Goal: Task Accomplishment & Management: Complete application form

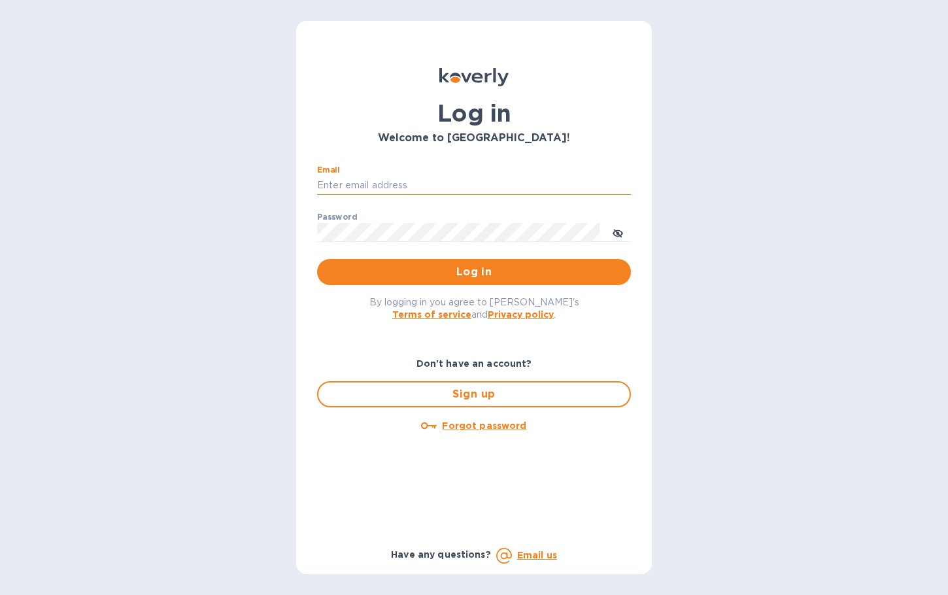
click at [360, 181] on input "Email" at bounding box center [474, 186] width 314 height 20
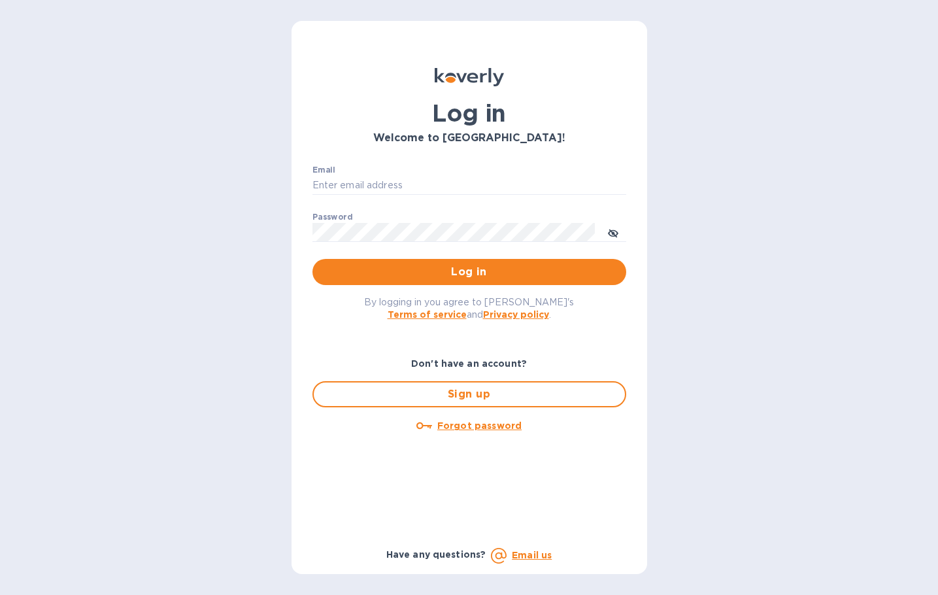
type input "[EMAIL_ADDRESS][DOMAIN_NAME]"
click at [312, 259] on button "Log in" at bounding box center [469, 272] width 314 height 26
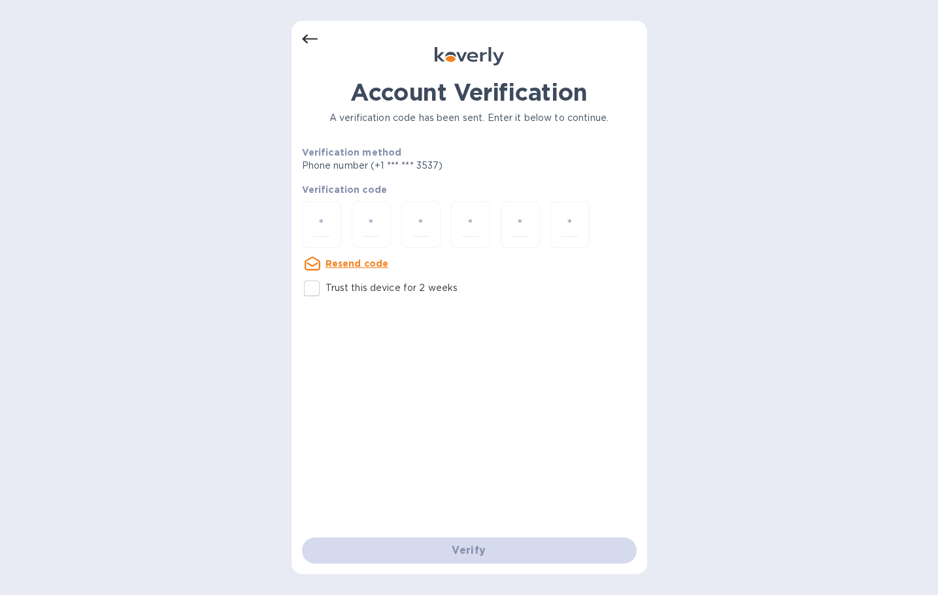
click at [323, 297] on input "Trust this device for 2 weeks" at bounding box center [311, 288] width 27 height 27
checkbox input "true"
paste input "7"
type input "7"
type input "4"
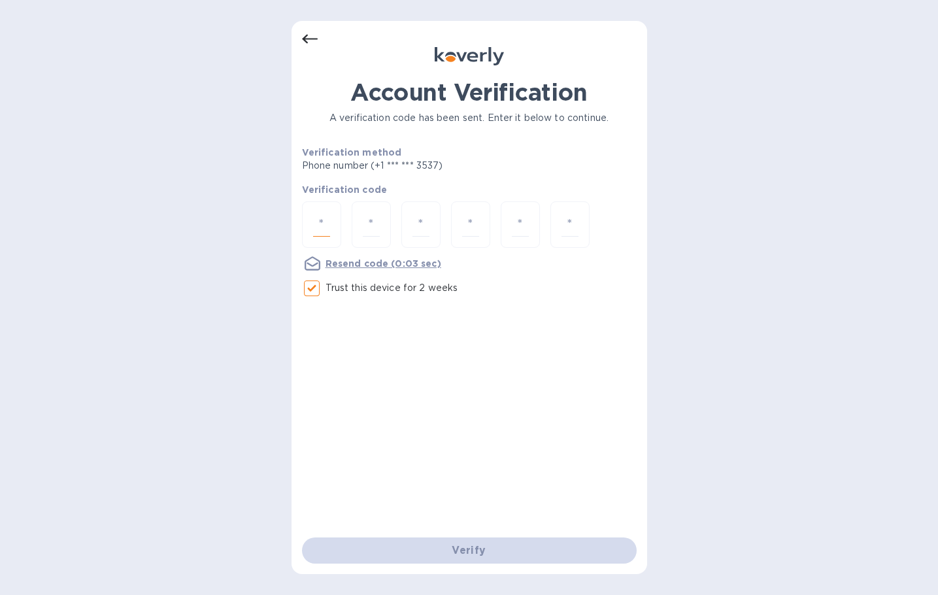
type input "3"
type input "0"
type input "2"
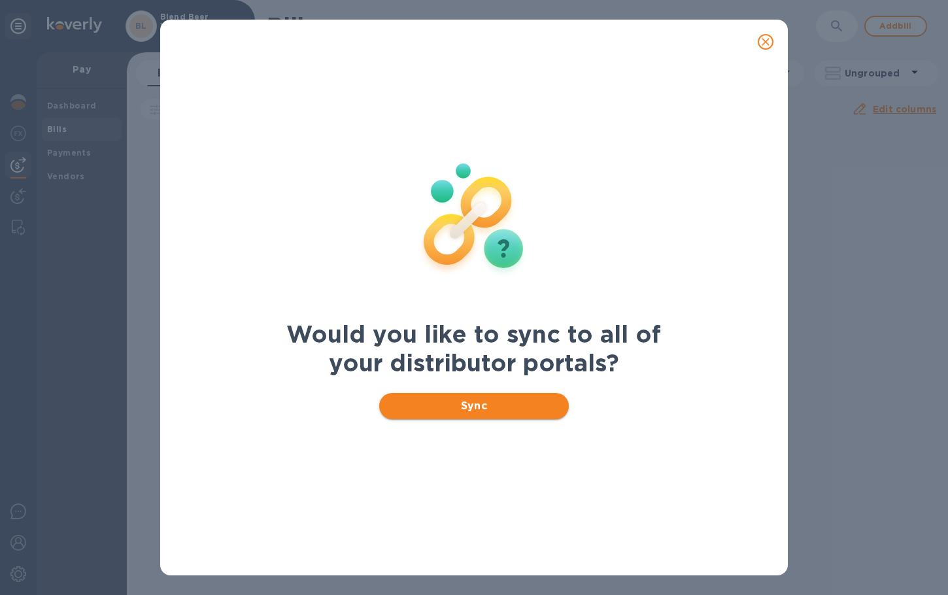
click at [404, 397] on button "Sync" at bounding box center [474, 406] width 190 height 26
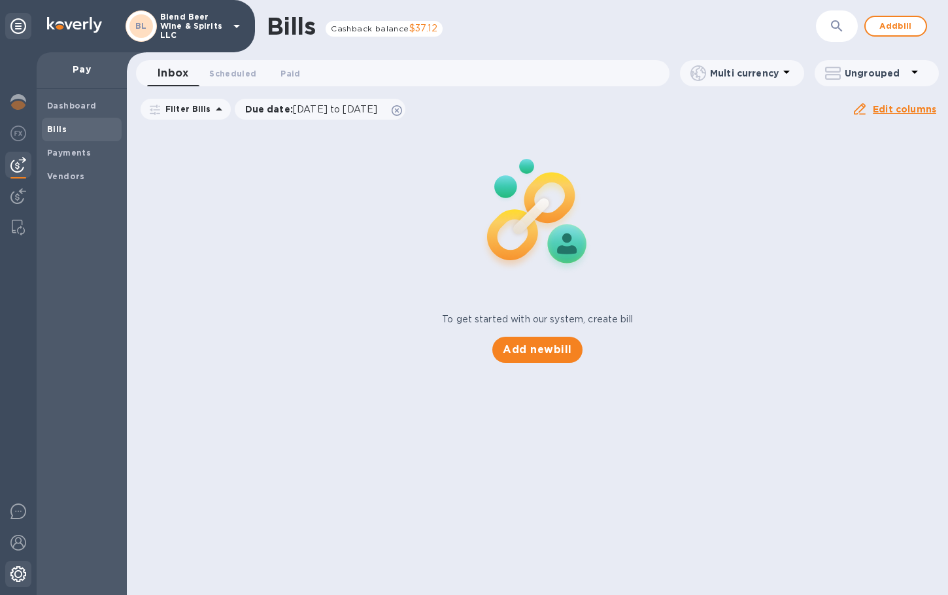
click at [22, 573] on img at bounding box center [18, 574] width 16 height 16
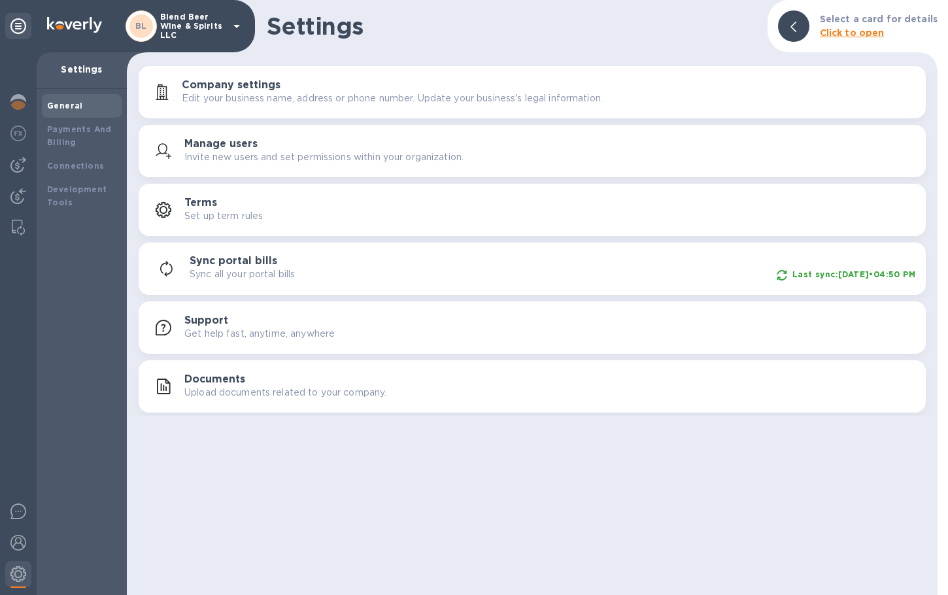
click at [276, 263] on div "Sync portal bills Sync all your portal bills Last sync: [DATE] • 04:50 PM" at bounding box center [553, 268] width 726 height 27
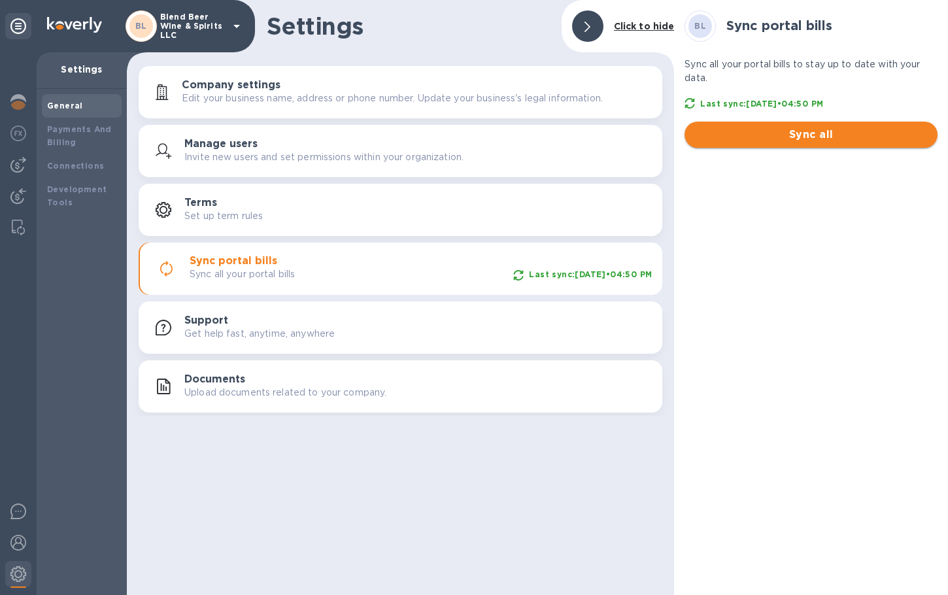
click at [842, 126] on button "Sync all" at bounding box center [810, 135] width 253 height 26
click at [843, 133] on span "Sync all" at bounding box center [811, 135] width 232 height 16
click at [844, 140] on span "Sync all" at bounding box center [811, 135] width 232 height 16
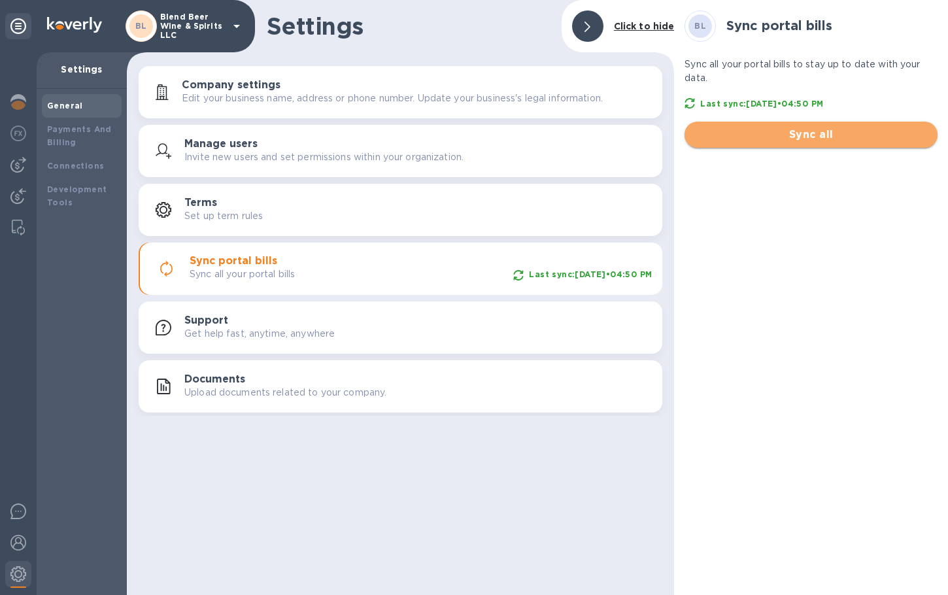
click at [844, 140] on span "Sync all" at bounding box center [811, 135] width 232 height 16
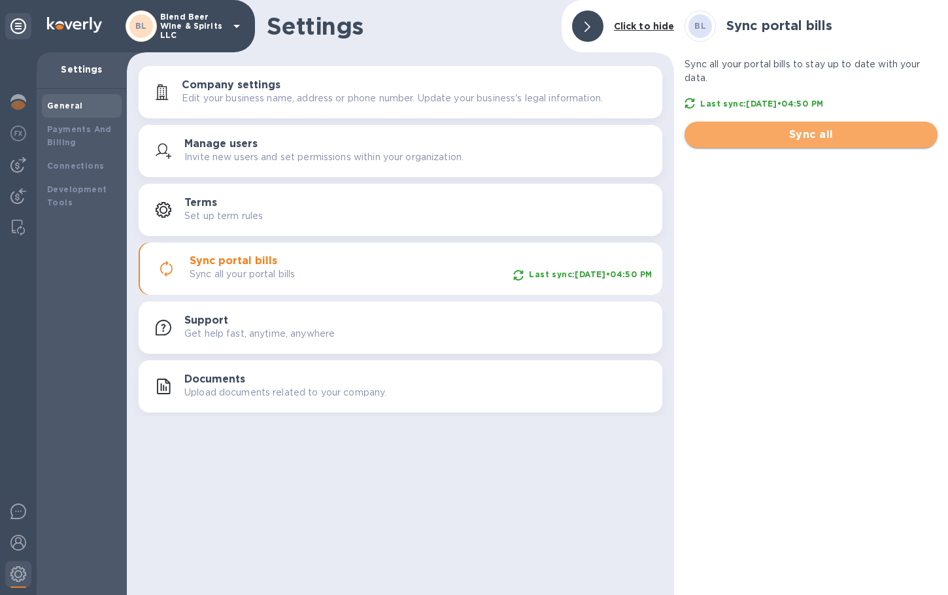
click at [844, 140] on span "Sync all" at bounding box center [811, 135] width 232 height 16
click at [22, 169] on img at bounding box center [18, 165] width 16 height 16
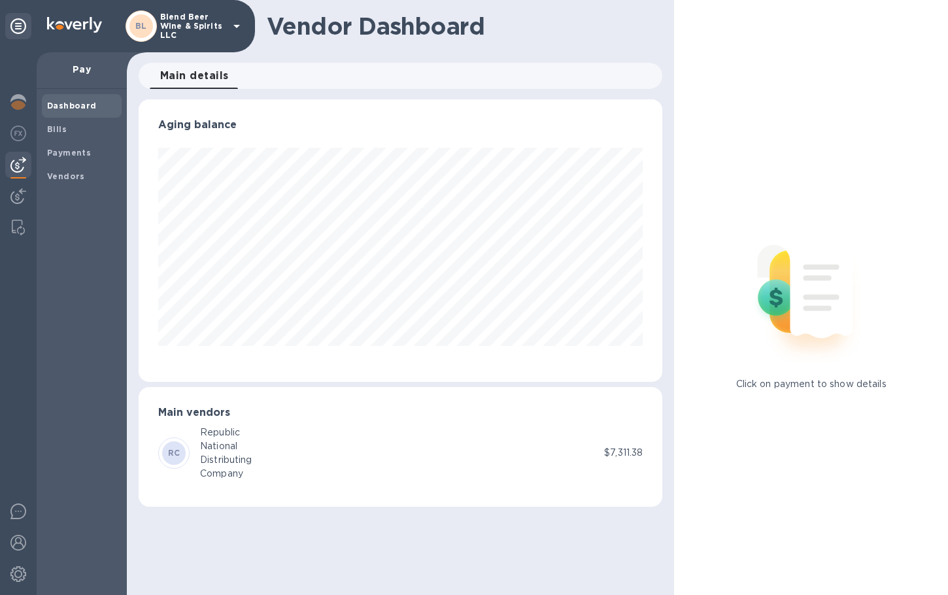
scroll to position [282, 524]
click at [72, 123] on span "Bills" at bounding box center [81, 129] width 69 height 13
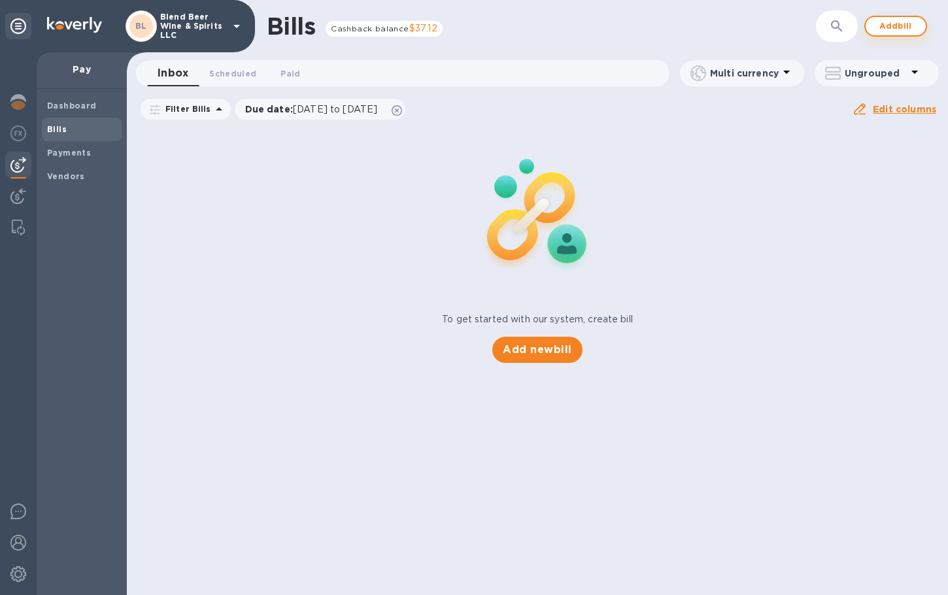
click at [894, 31] on span "Add bill" at bounding box center [895, 26] width 39 height 16
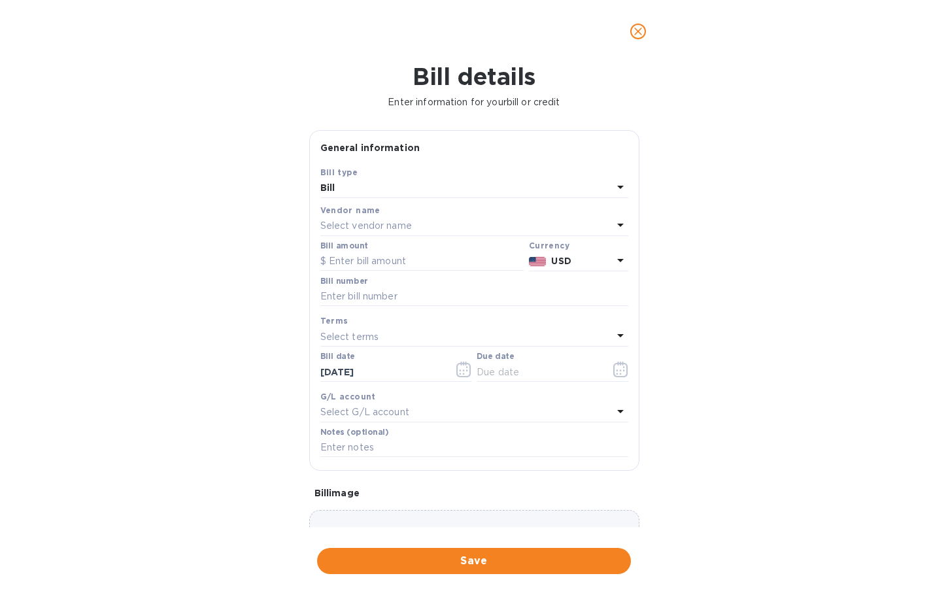
click at [437, 225] on div "Select vendor name" at bounding box center [466, 226] width 292 height 18
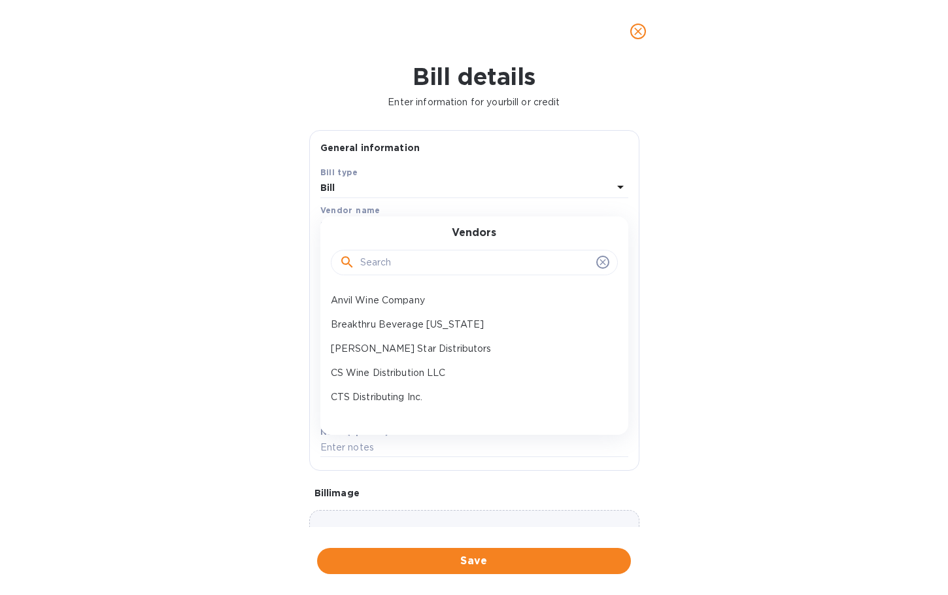
click at [440, 258] on input "text" at bounding box center [475, 263] width 231 height 20
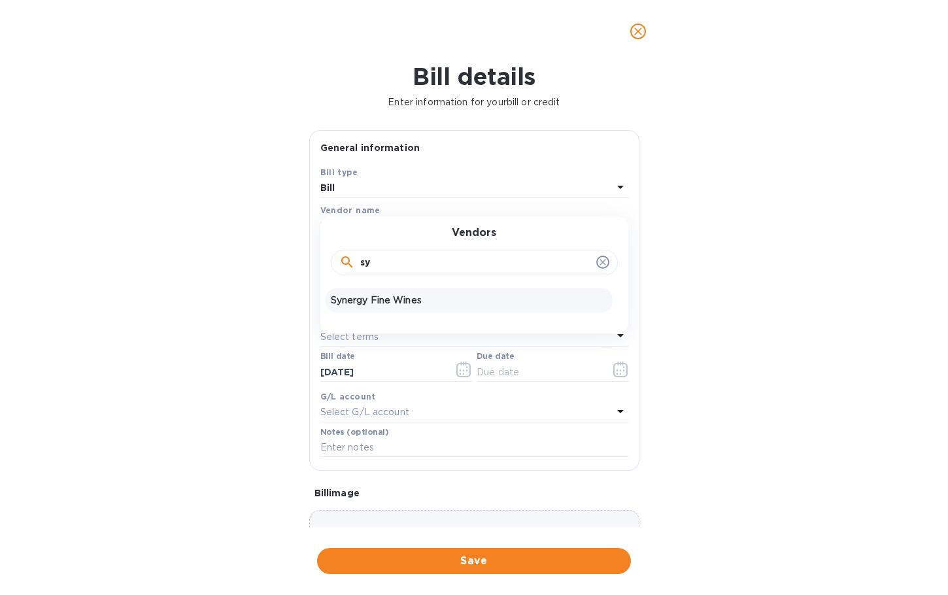
type input "sy"
click at [443, 299] on p "Synergy Fine Wines" at bounding box center [469, 301] width 277 height 14
type input "[DATE]"
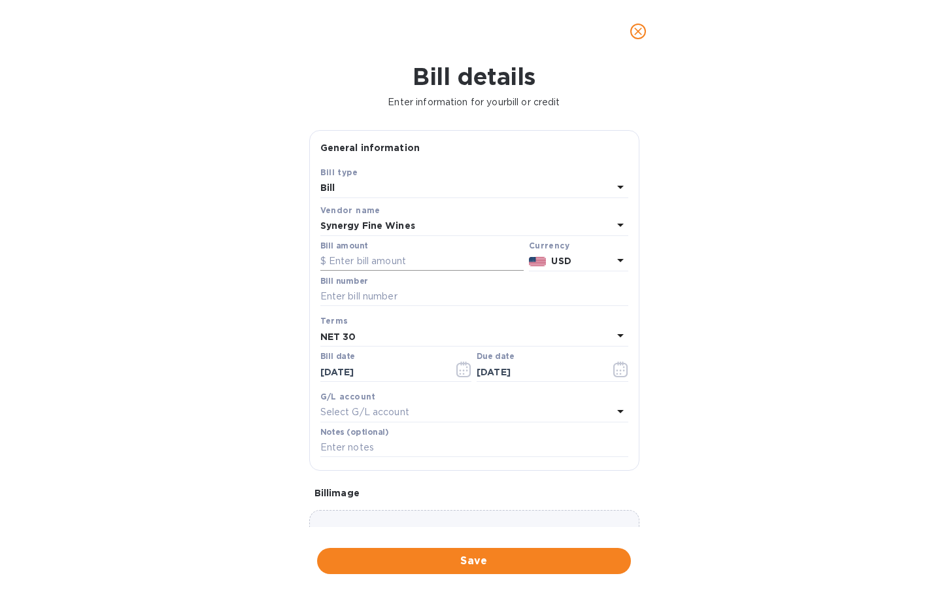
click at [436, 261] on input "text" at bounding box center [421, 262] width 203 height 20
type input "924"
click at [379, 295] on input "text" at bounding box center [474, 297] width 308 height 20
type input "596216"
click at [416, 380] on input "[DATE]" at bounding box center [382, 372] width 124 height 20
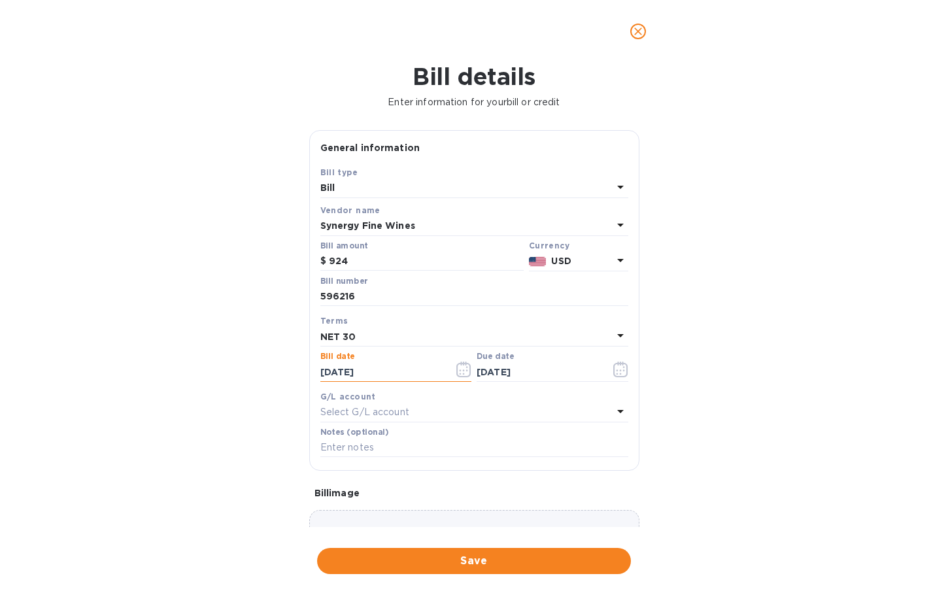
click at [462, 368] on icon "button" at bounding box center [463, 369] width 15 height 16
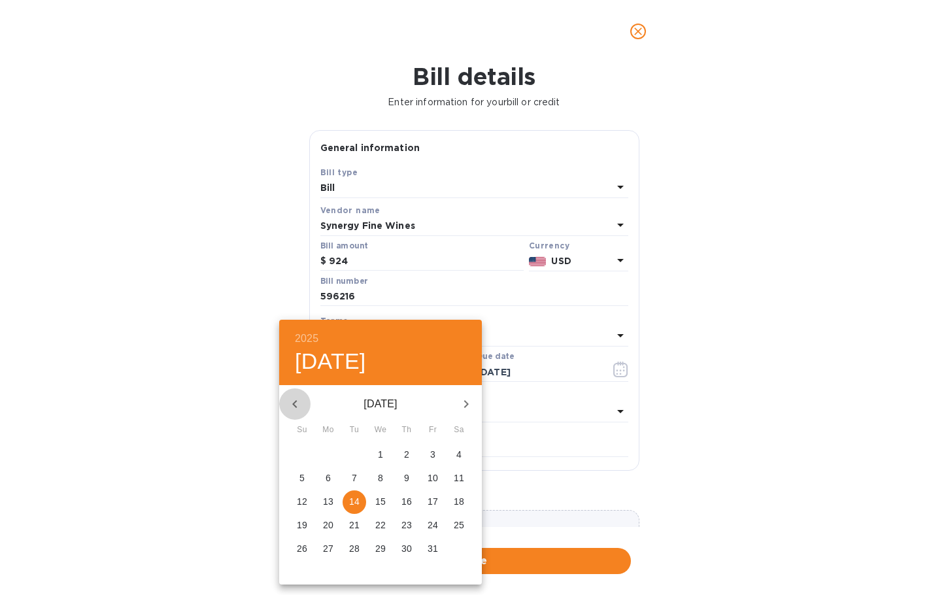
click at [292, 398] on icon "button" at bounding box center [295, 404] width 16 height 16
click at [378, 455] on p "3" at bounding box center [380, 454] width 5 height 13
type input "[DATE]"
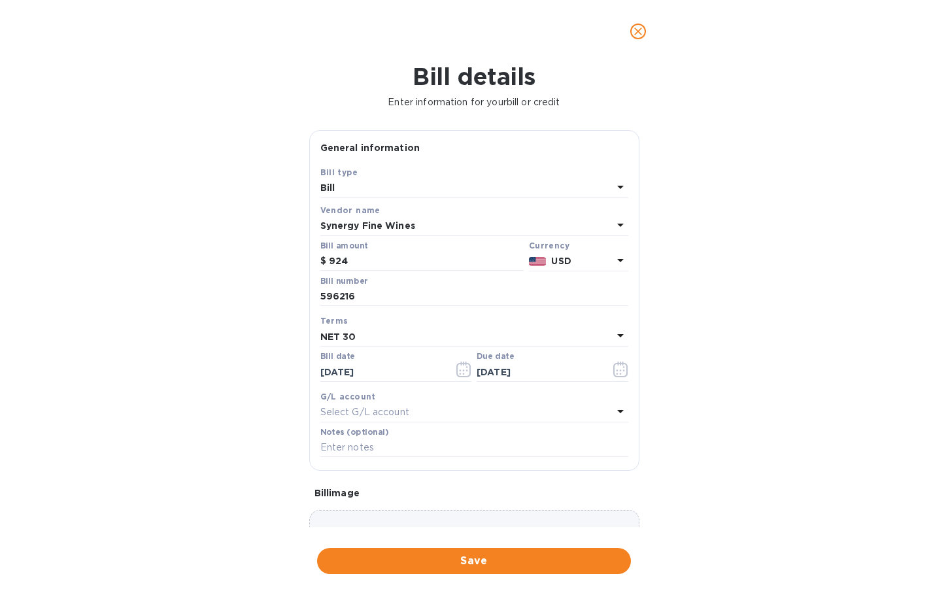
click at [401, 341] on div "NET 30" at bounding box center [466, 336] width 292 height 18
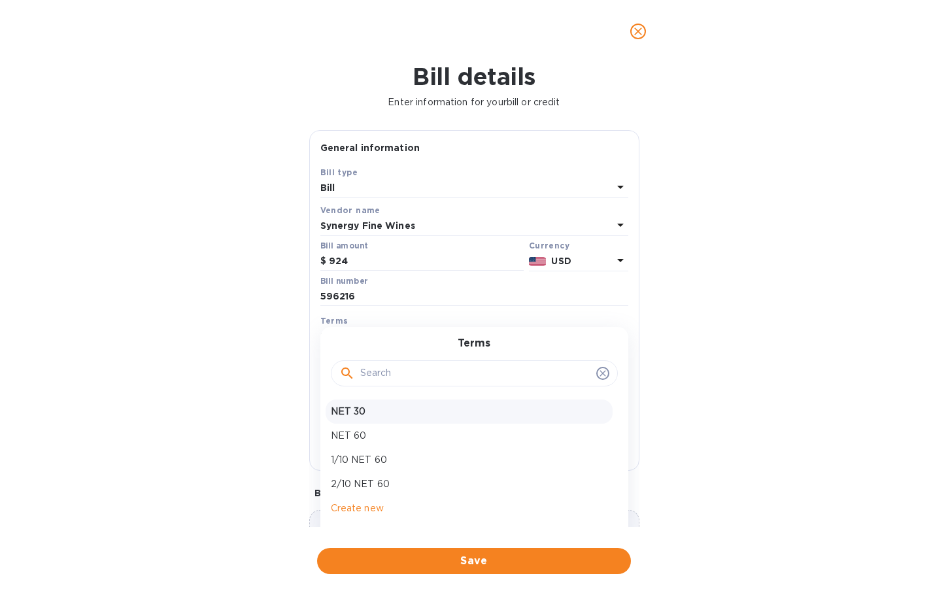
click at [410, 405] on p "NET 30" at bounding box center [469, 412] width 277 height 14
type input "[DATE]"
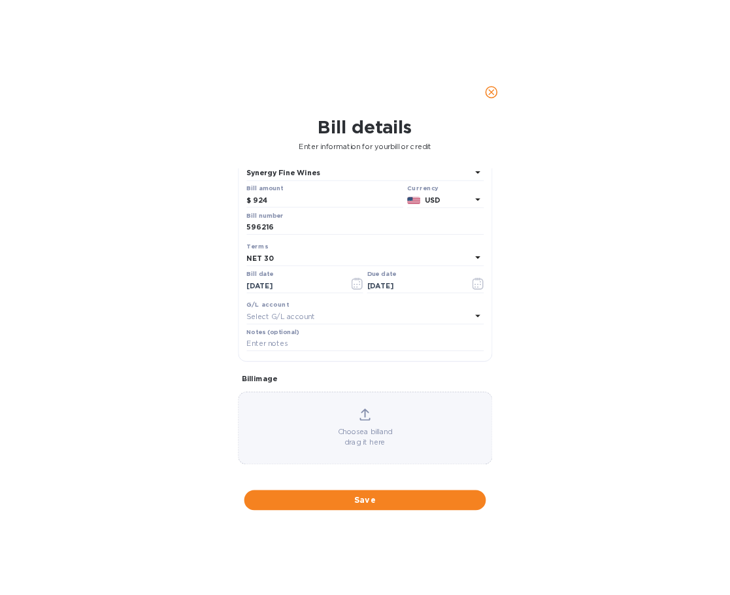
scroll to position [93, 0]
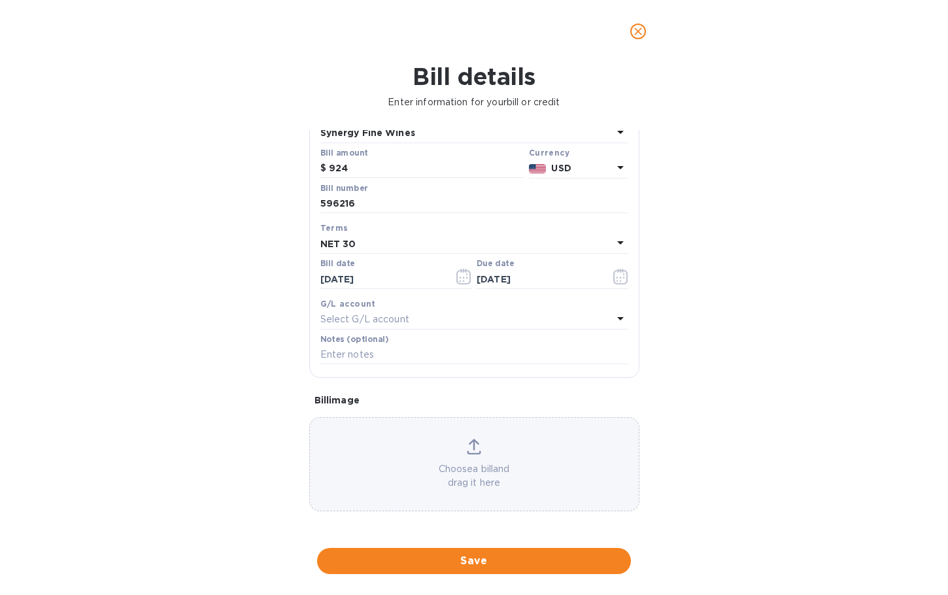
click at [471, 456] on div "Choose a bill and drag it here" at bounding box center [474, 464] width 329 height 51
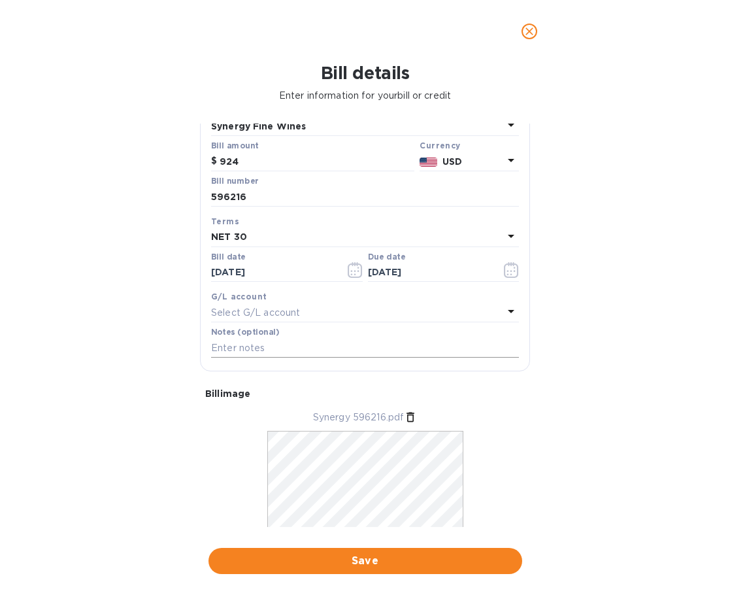
click at [344, 344] on input "text" at bounding box center [365, 348] width 308 height 20
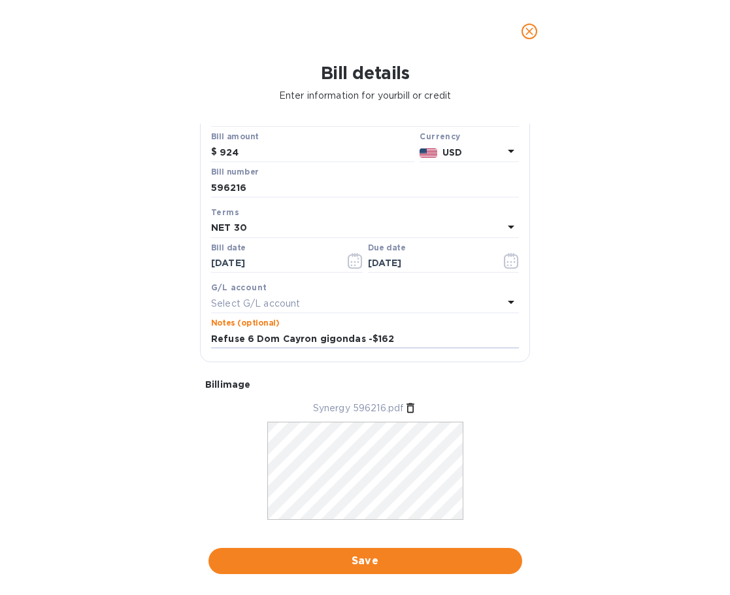
scroll to position [126, 0]
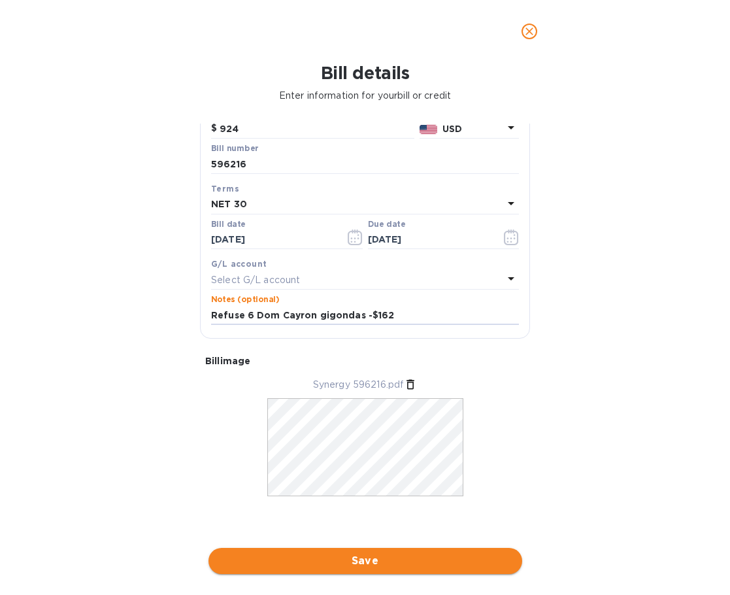
type input "Refuse 6 Dom Cayron gigondas -$162"
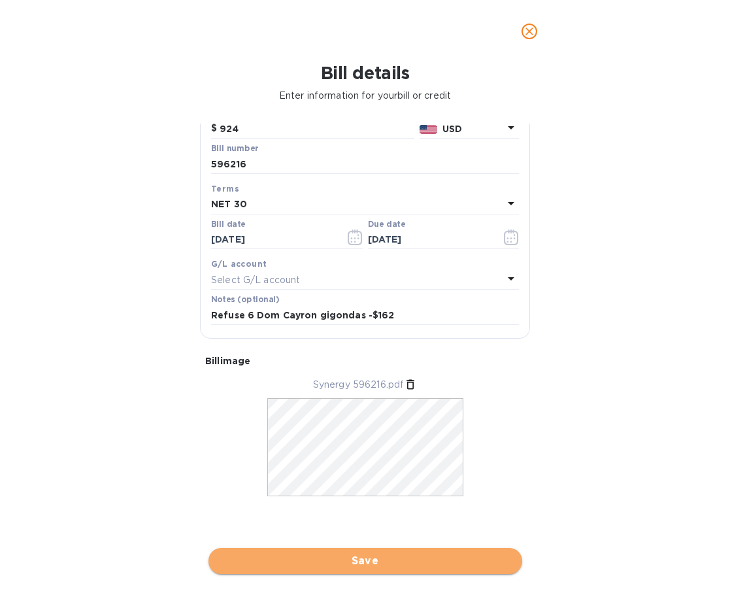
click at [426, 567] on span "Save" at bounding box center [365, 561] width 293 height 16
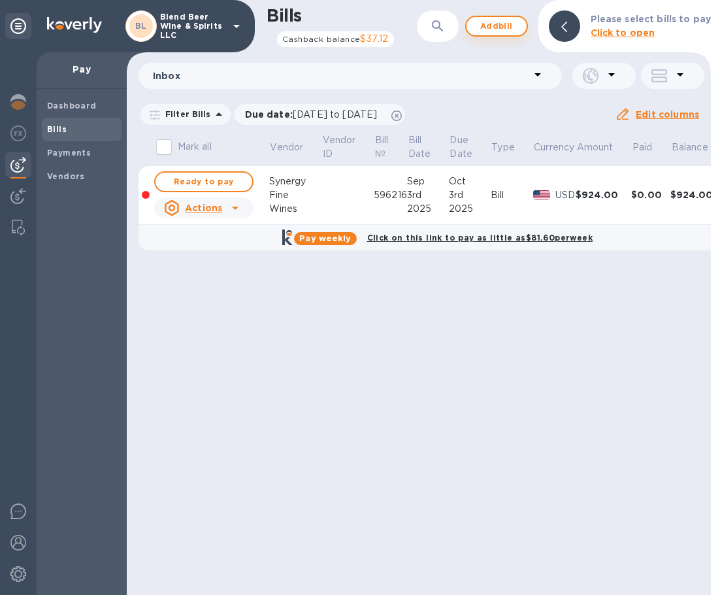
click at [521, 27] on button "Add bill" at bounding box center [496, 26] width 63 height 21
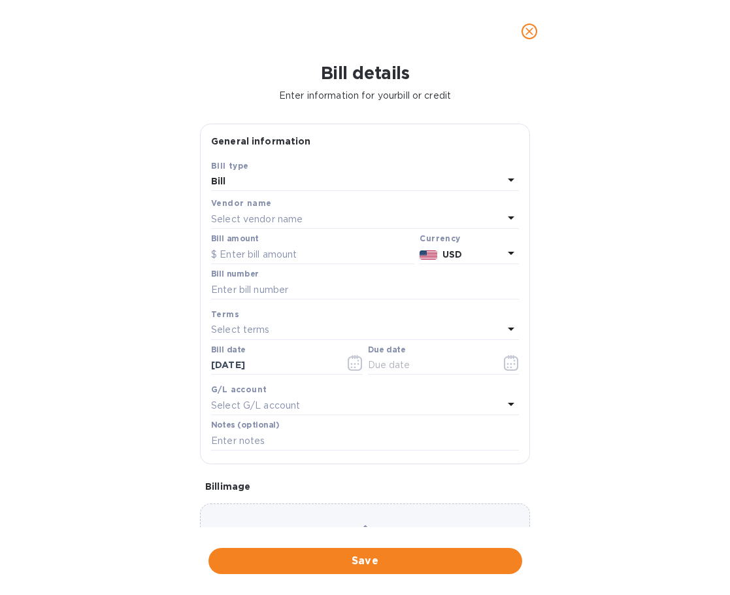
click at [344, 223] on div "Select vendor name" at bounding box center [357, 219] width 292 height 18
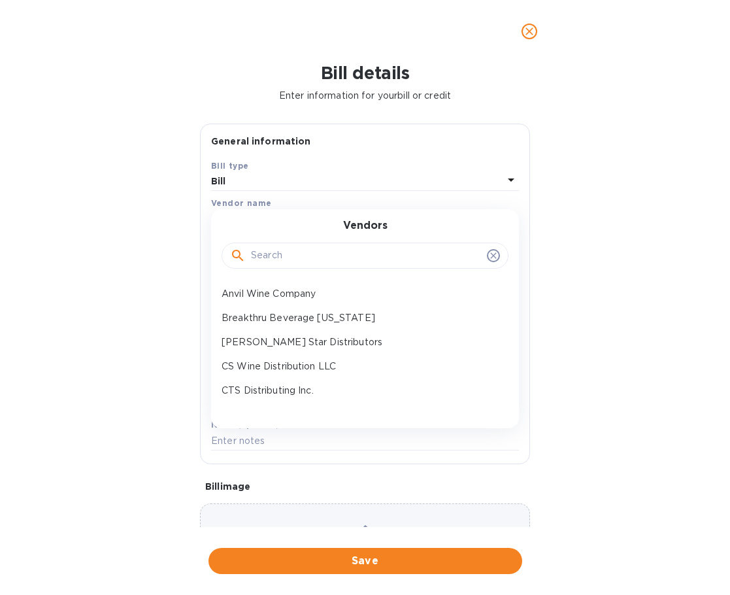
click at [330, 263] on input "text" at bounding box center [366, 256] width 231 height 20
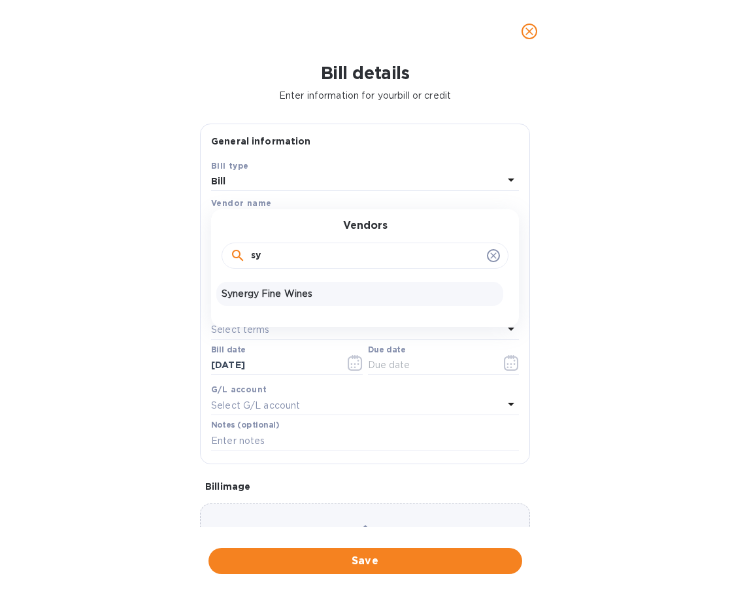
type input "sy"
click at [295, 300] on p "Synergy Fine Wines" at bounding box center [360, 294] width 277 height 14
type input "[DATE]"
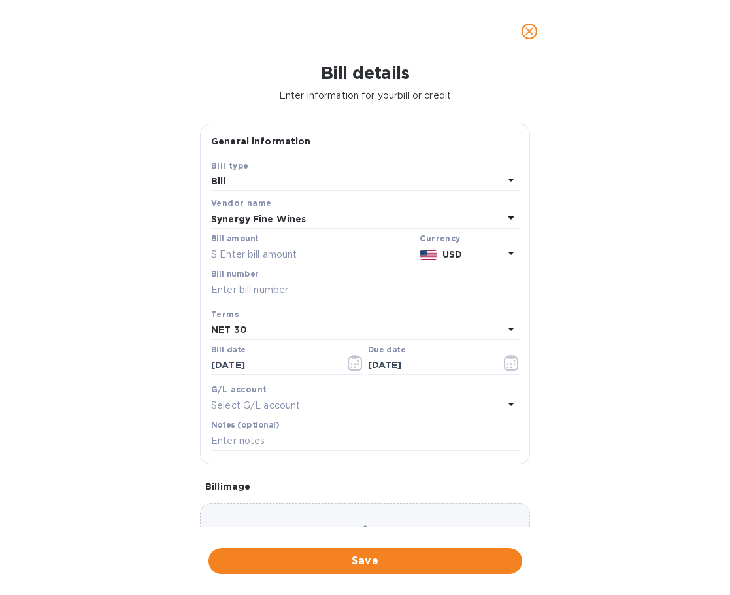
click at [312, 250] on input "text" at bounding box center [312, 254] width 203 height 20
type input "2,563.5"
click at [304, 293] on input "text" at bounding box center [365, 290] width 308 height 20
type input "596681"
click at [351, 369] on icon "button" at bounding box center [355, 363] width 15 height 16
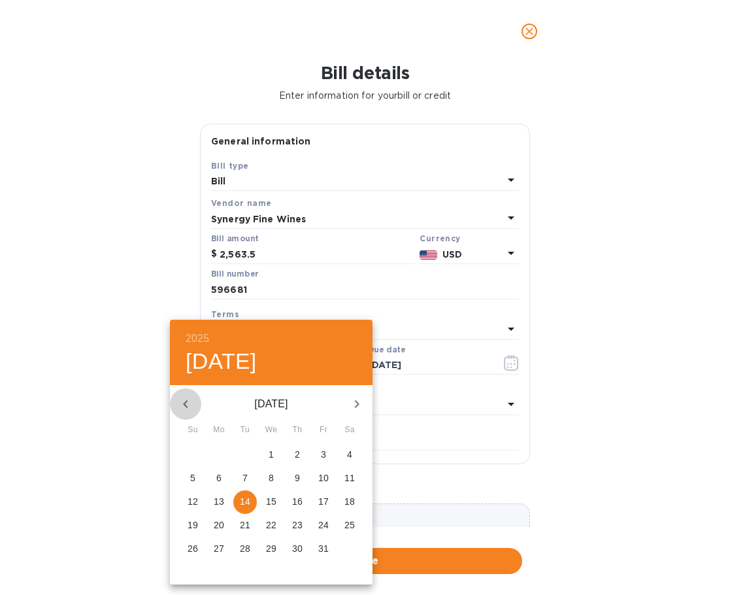
click at [179, 407] on icon "button" at bounding box center [186, 404] width 16 height 16
click at [271, 452] on p "3" at bounding box center [271, 454] width 5 height 13
type input "[DATE]"
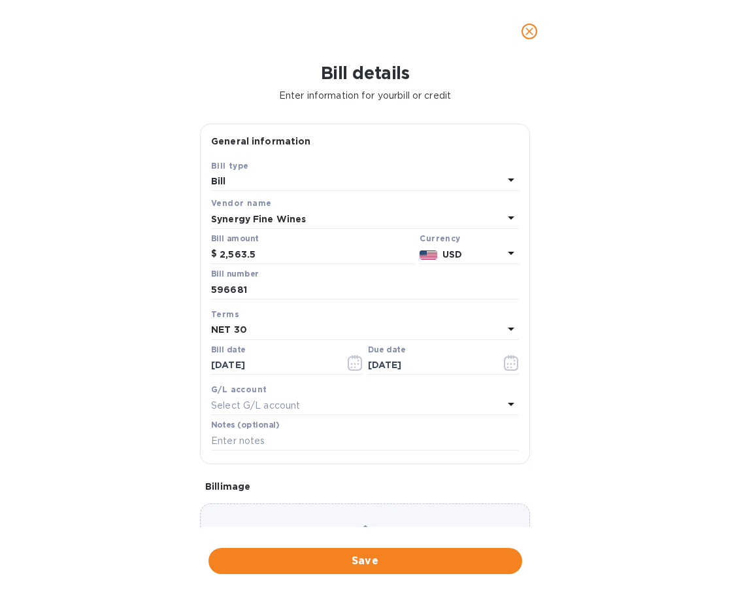
click at [286, 324] on div "NET 30" at bounding box center [357, 330] width 292 height 18
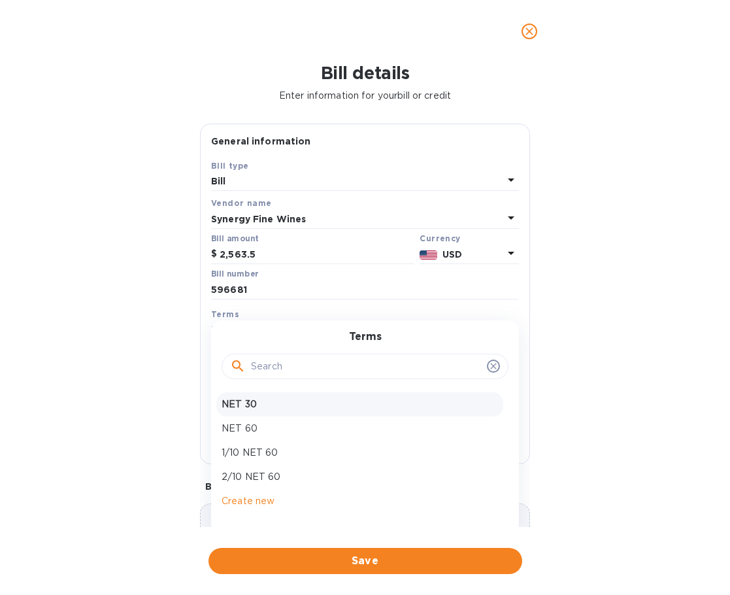
click at [270, 405] on p "NET 30" at bounding box center [360, 404] width 277 height 14
type input "[DATE]"
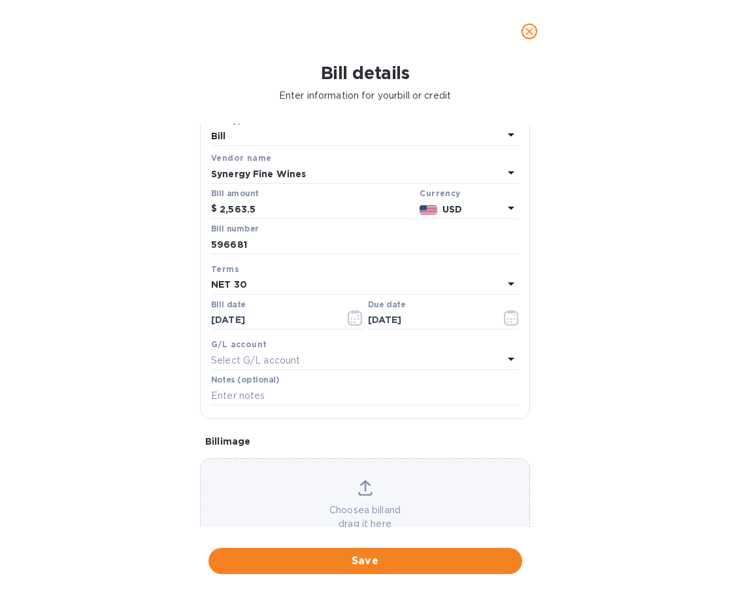
scroll to position [86, 0]
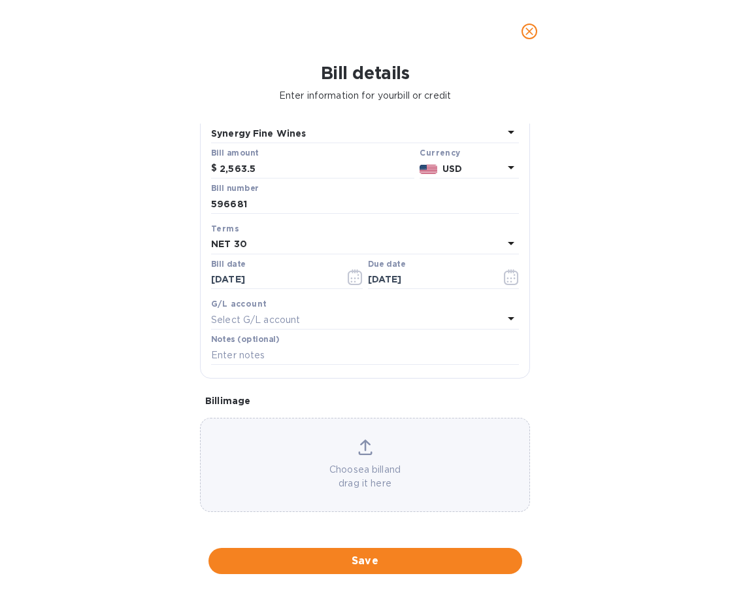
click at [360, 447] on icon at bounding box center [365, 447] width 14 height 16
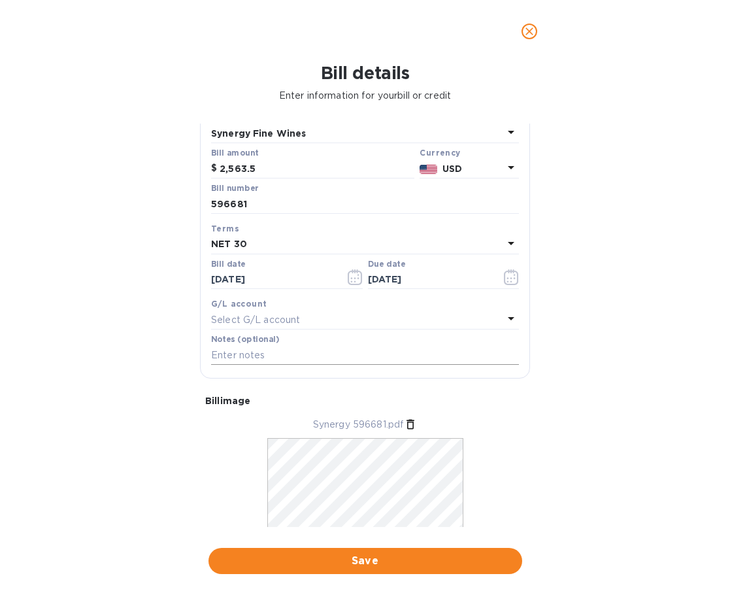
click at [323, 349] on input "text" at bounding box center [365, 355] width 308 height 20
type input "N.O.T. 3 Kentia Albariño -$40.50"
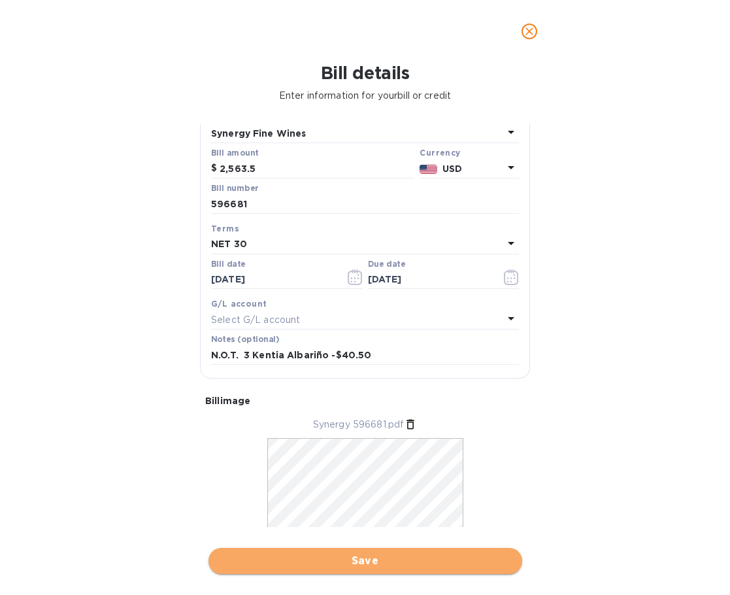
click at [435, 563] on span "Save" at bounding box center [365, 561] width 293 height 16
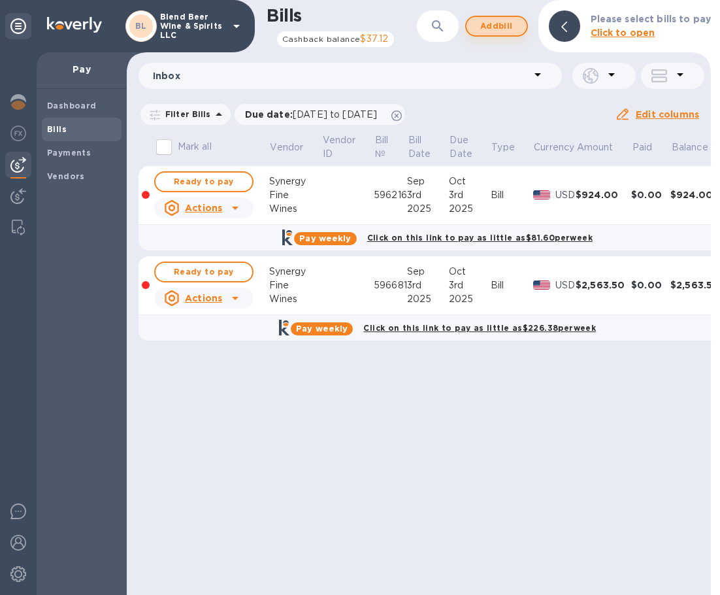
click at [500, 27] on span "Add bill" at bounding box center [496, 26] width 39 height 16
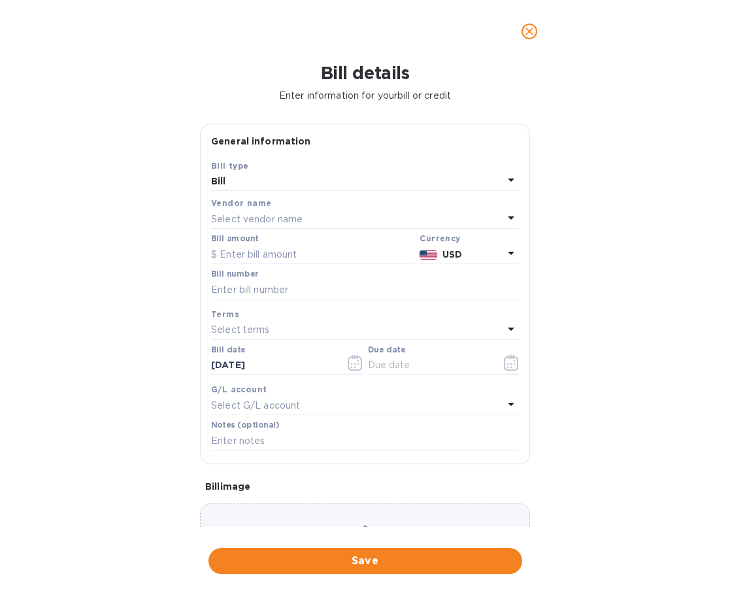
click at [284, 222] on p "Select vendor name" at bounding box center [257, 219] width 92 height 14
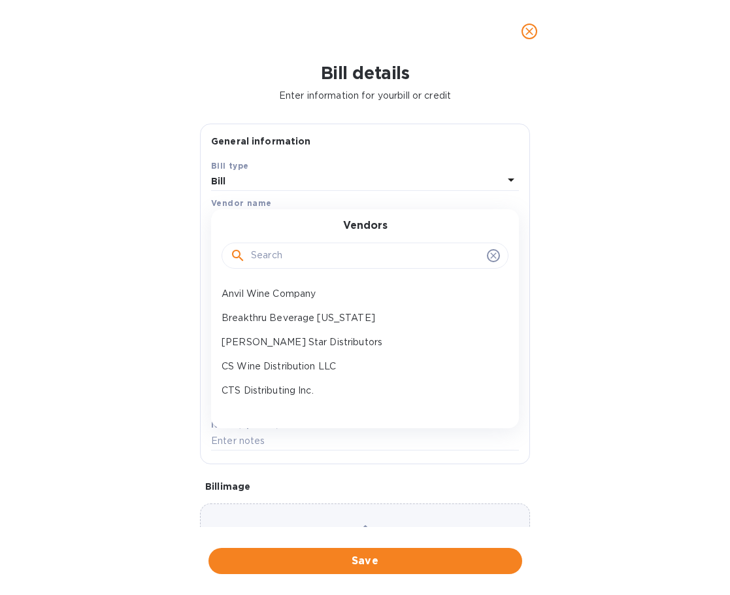
click at [305, 254] on input "text" at bounding box center [366, 256] width 231 height 20
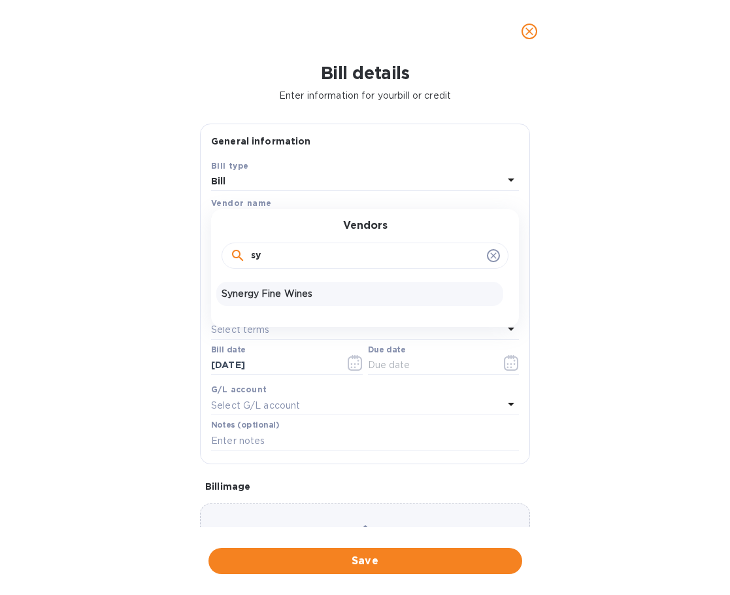
type input "sy"
click at [299, 293] on p "Synergy Fine Wines" at bounding box center [360, 294] width 277 height 14
type input "[DATE]"
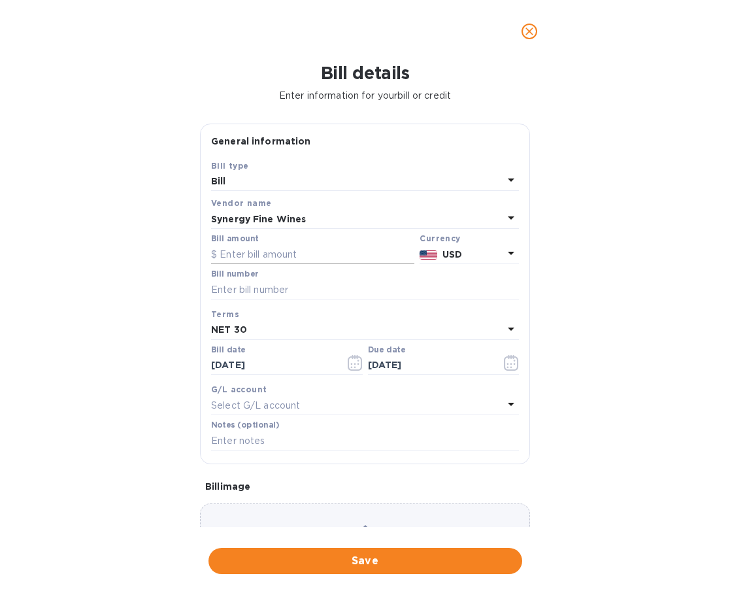
click at [313, 250] on input "text" at bounding box center [312, 254] width 203 height 20
type input "525"
click at [332, 292] on input "text" at bounding box center [365, 290] width 308 height 20
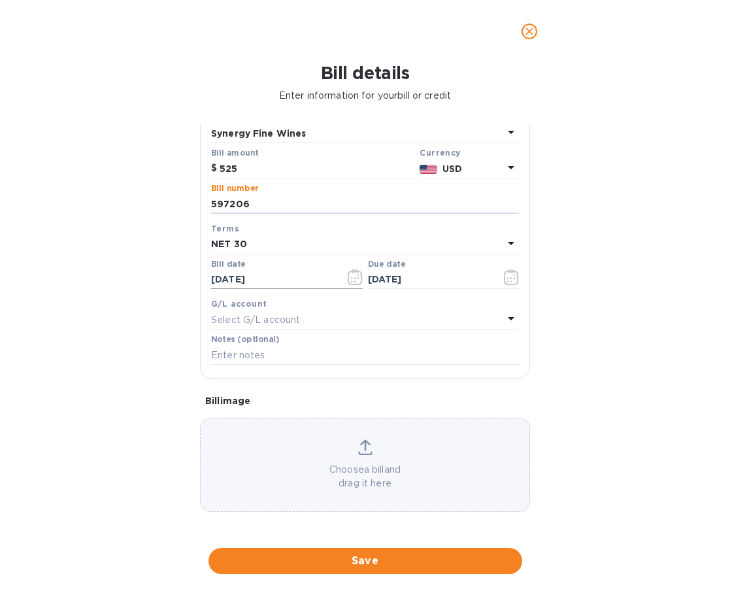
type input "597206"
click at [348, 284] on icon "button" at bounding box center [355, 277] width 15 height 16
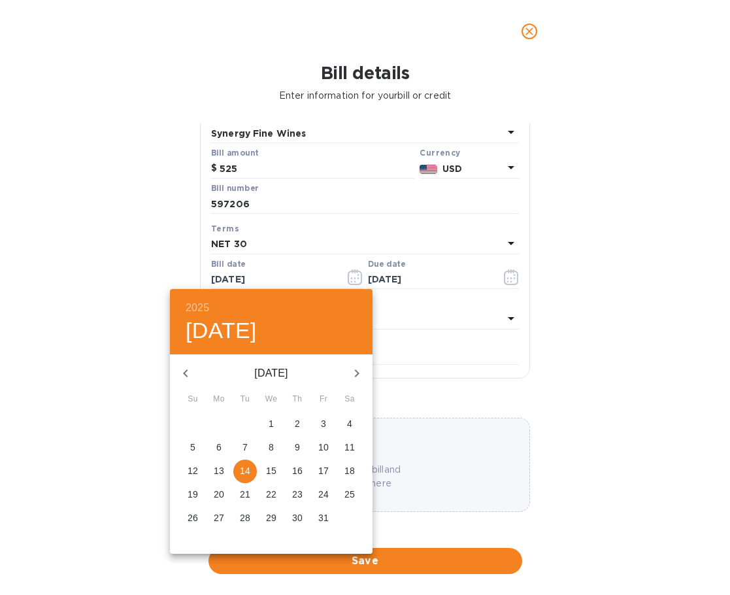
click at [193, 369] on icon "button" at bounding box center [186, 373] width 16 height 16
click at [297, 473] on p "18" at bounding box center [297, 470] width 10 height 13
type input "[DATE]"
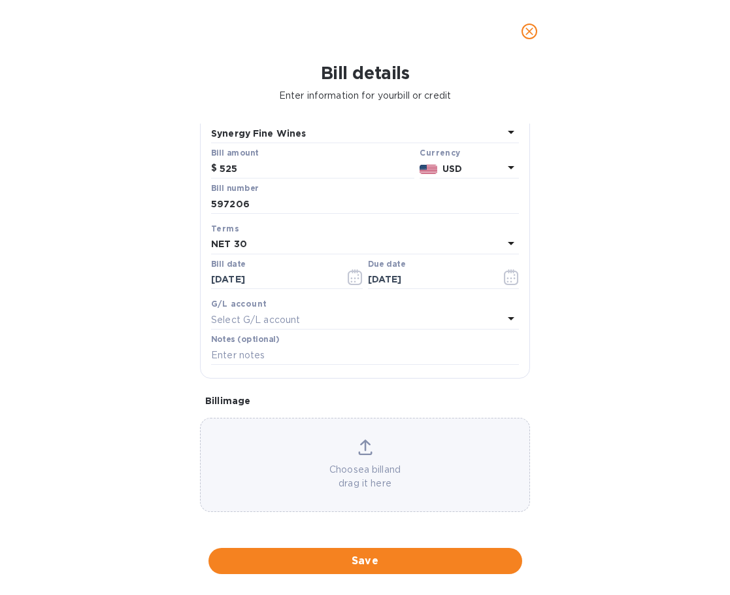
click at [292, 249] on div "NET 30" at bounding box center [357, 244] width 292 height 18
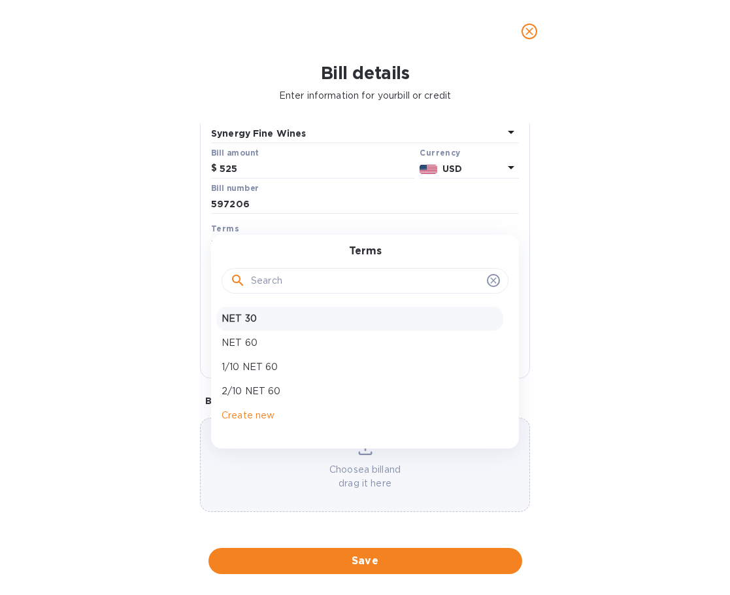
click at [263, 322] on p "NET 30" at bounding box center [360, 319] width 277 height 14
type input "[DATE]"
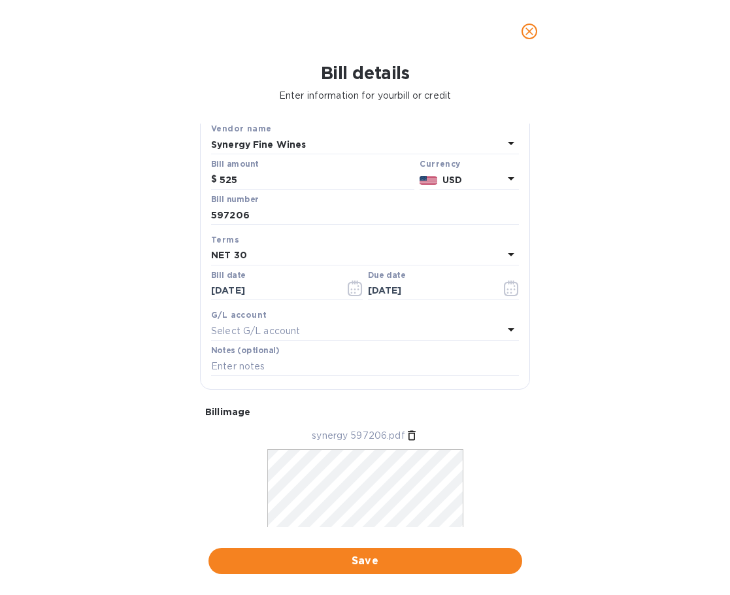
scroll to position [126, 0]
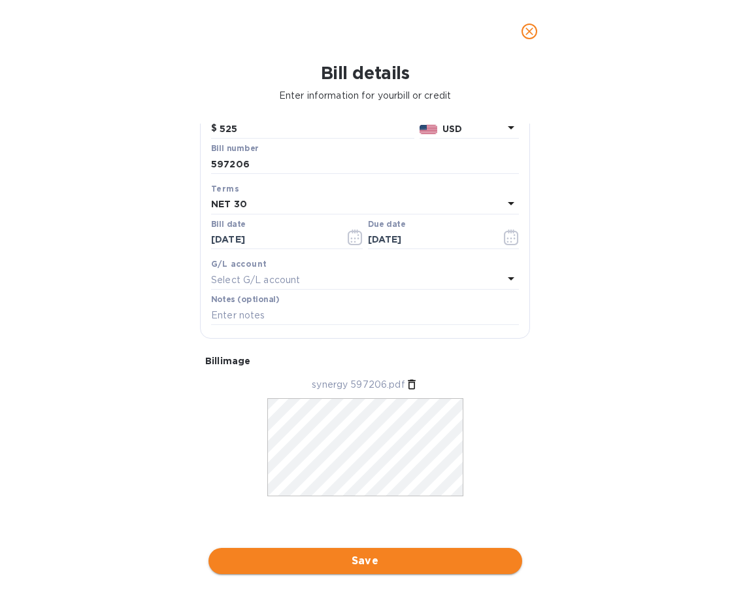
click at [397, 555] on span "Save" at bounding box center [365, 561] width 293 height 16
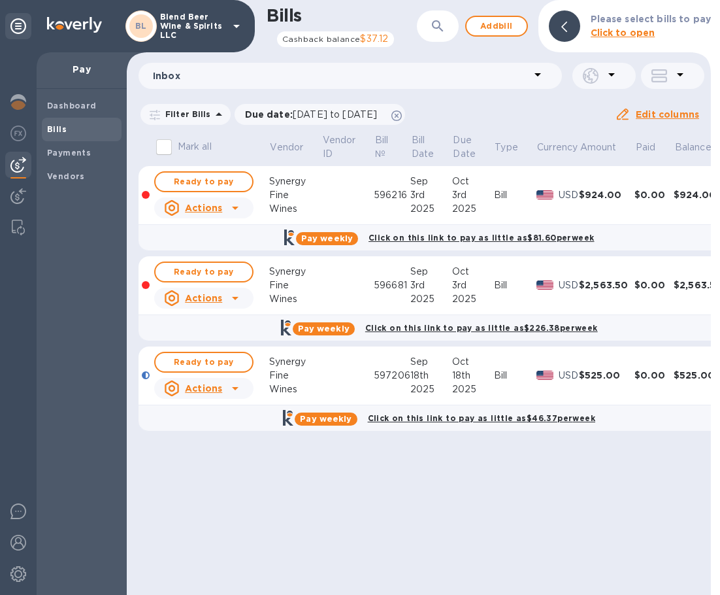
drag, startPoint x: 212, startPoint y: 365, endPoint x: 215, endPoint y: 356, distance: 8.9
click at [212, 364] on span "Ready to pay" at bounding box center [204, 362] width 76 height 16
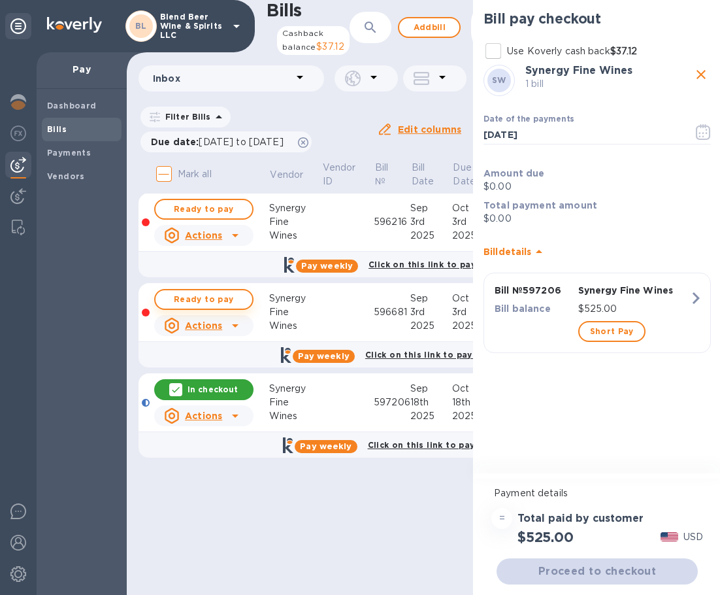
click at [232, 307] on span "Ready to pay" at bounding box center [204, 300] width 76 height 16
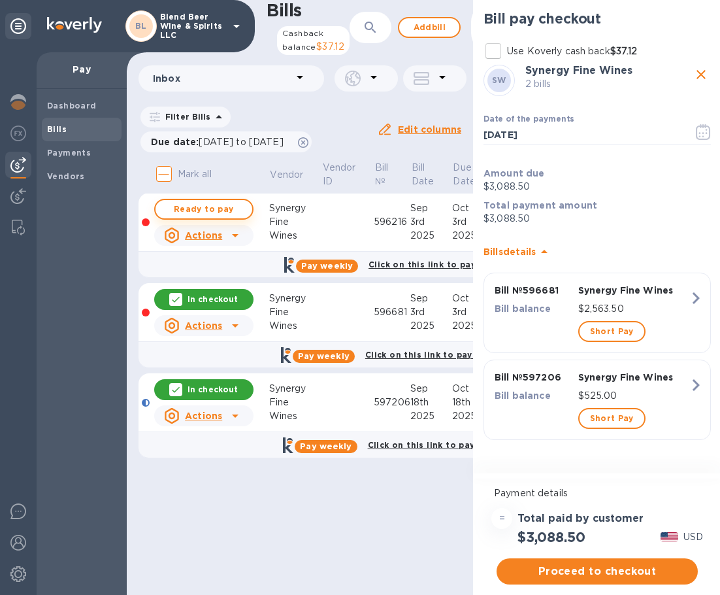
click at [226, 217] on span "Ready to pay" at bounding box center [204, 209] width 76 height 16
checkbox input "true"
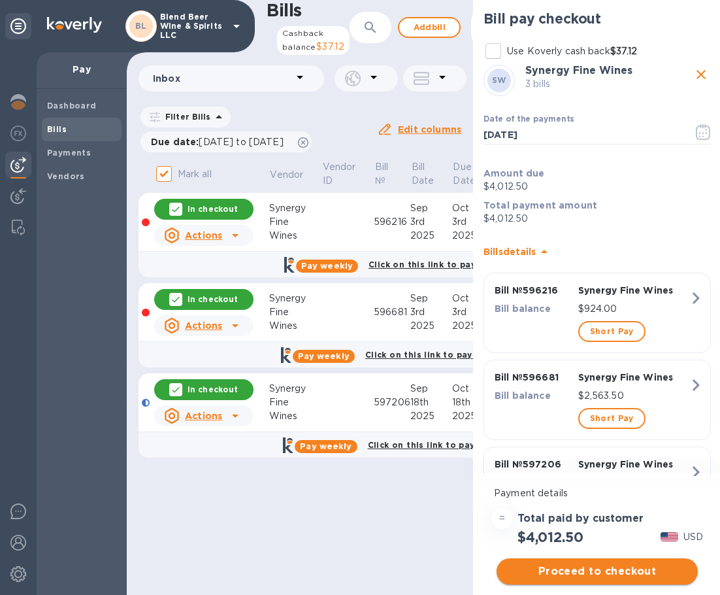
click at [563, 567] on span "Proceed to checkout" at bounding box center [597, 571] width 180 height 16
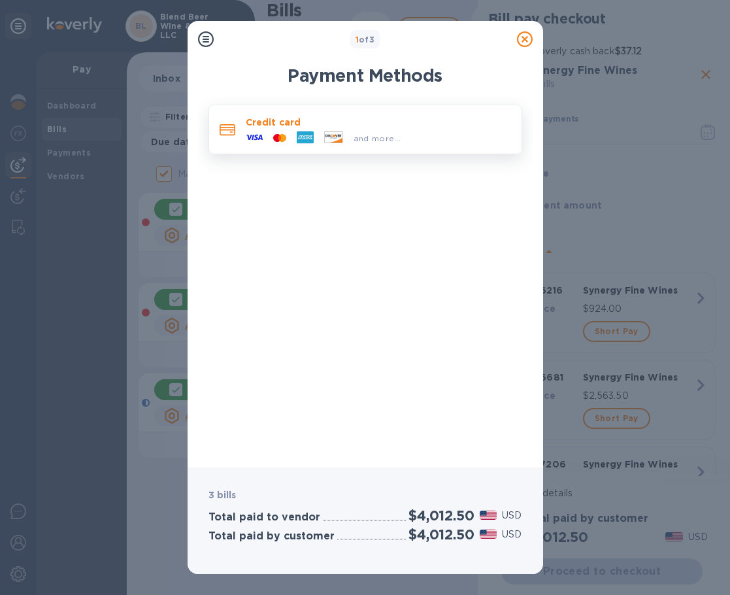
click at [382, 142] on span "and more..." at bounding box center [378, 138] width 48 height 10
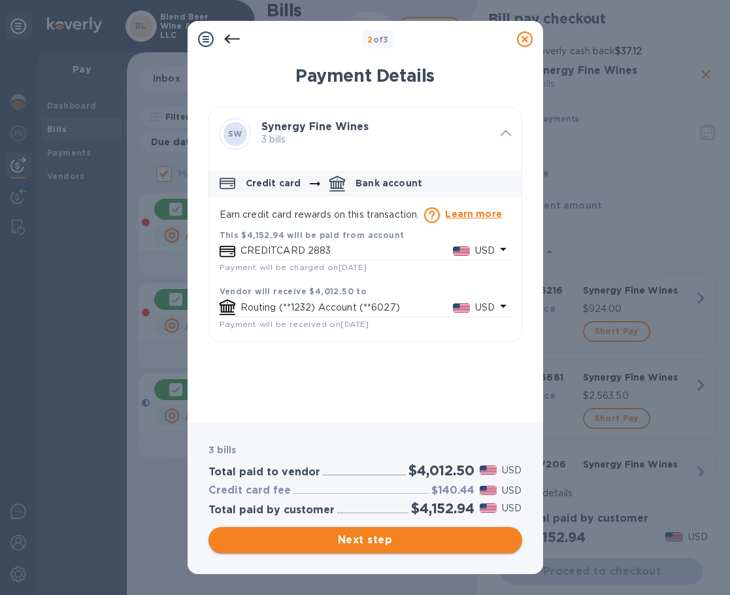
click at [452, 548] on button "Next step" at bounding box center [366, 540] width 314 height 26
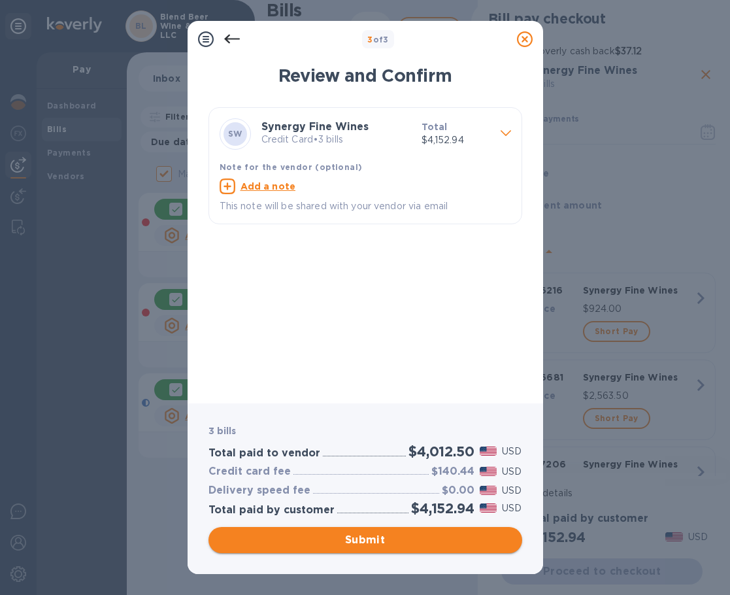
click at [460, 543] on span "Submit" at bounding box center [365, 540] width 293 height 16
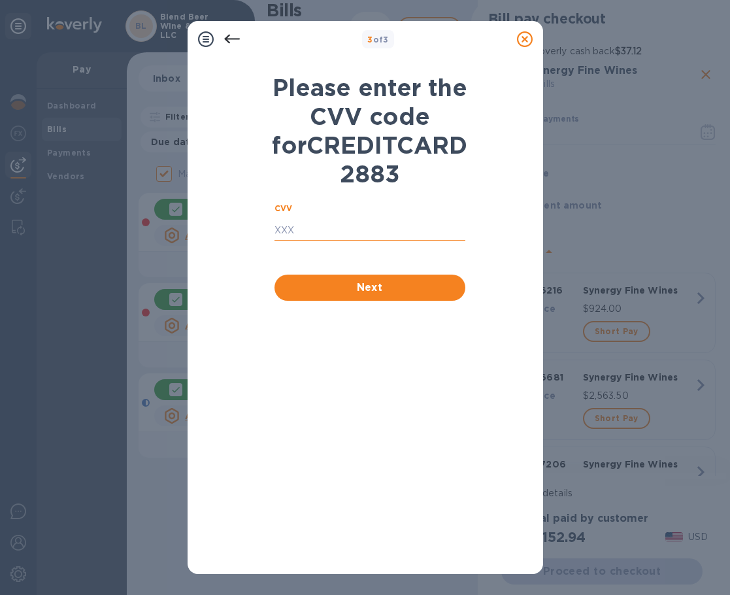
click at [369, 241] on input "text" at bounding box center [370, 231] width 191 height 20
type input "035"
click at [440, 295] on span "Next" at bounding box center [370, 288] width 170 height 16
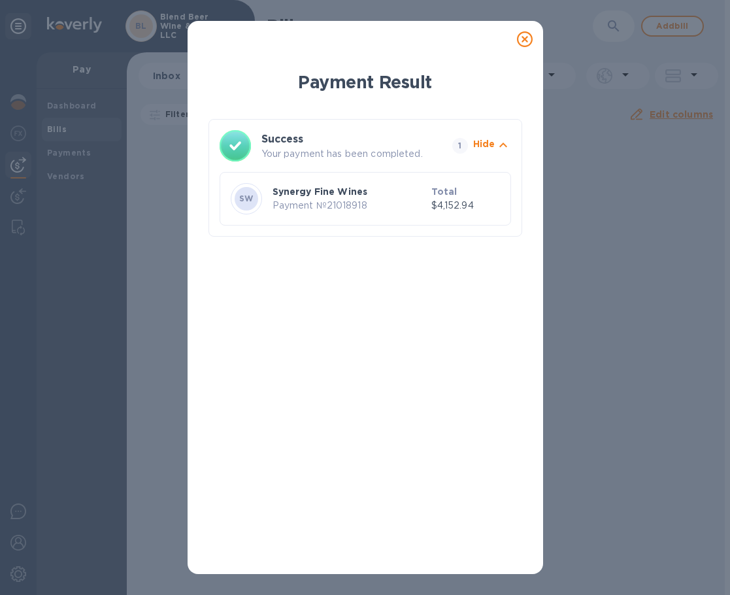
click at [527, 38] on icon at bounding box center [525, 39] width 16 height 16
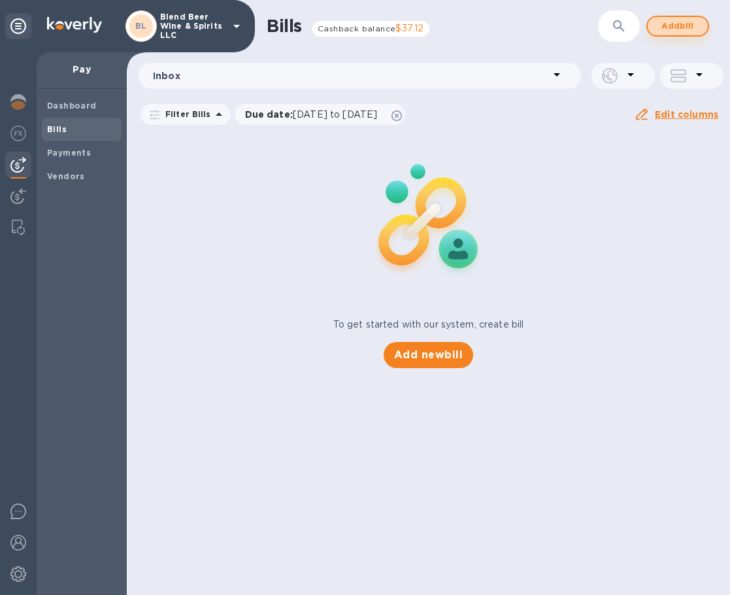
click at [688, 25] on span "Add bill" at bounding box center [677, 26] width 39 height 16
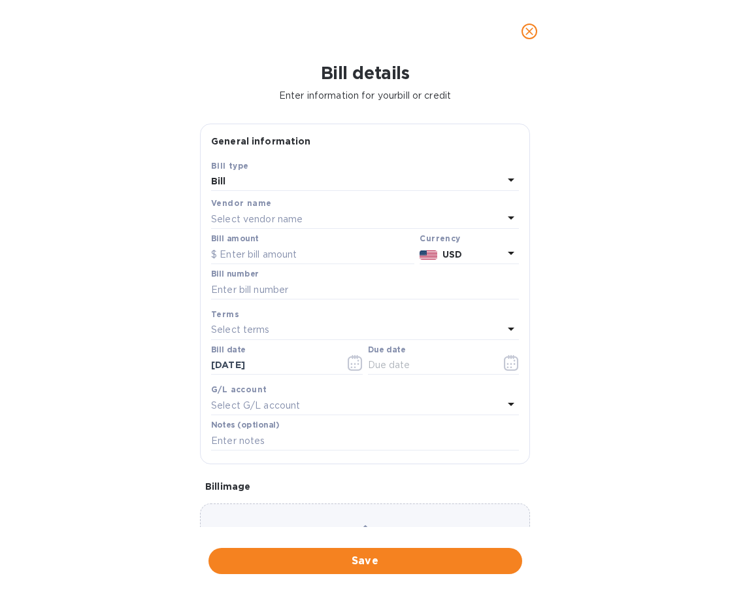
click at [378, 218] on div "Select vendor name" at bounding box center [357, 219] width 292 height 18
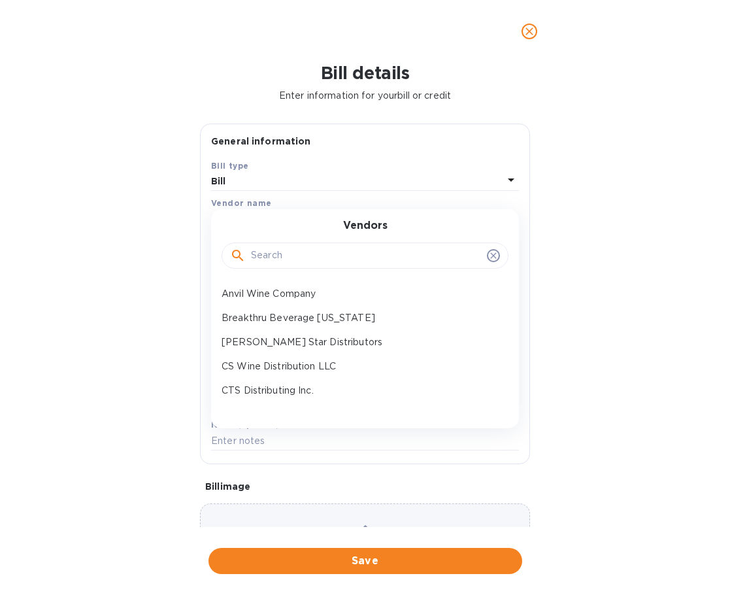
click at [354, 258] on input "text" at bounding box center [366, 256] width 231 height 20
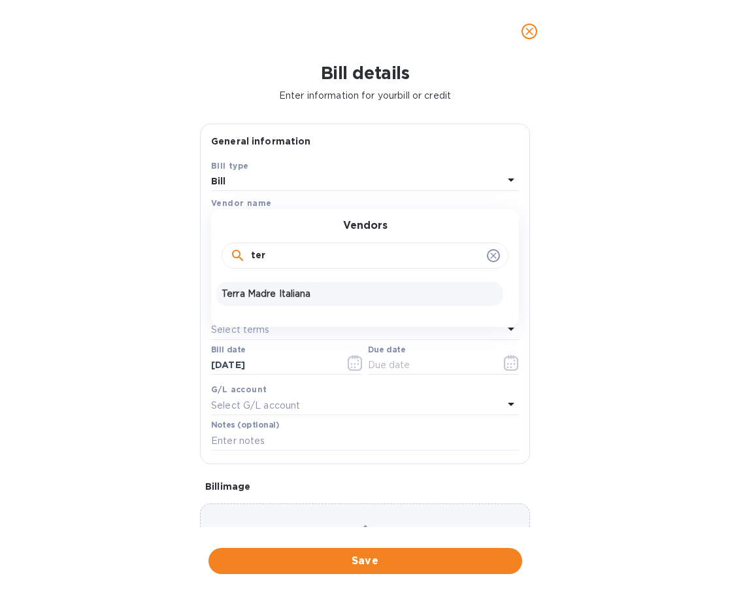
type input "ter"
click at [296, 297] on p "Terra Madre Italiana" at bounding box center [360, 294] width 277 height 14
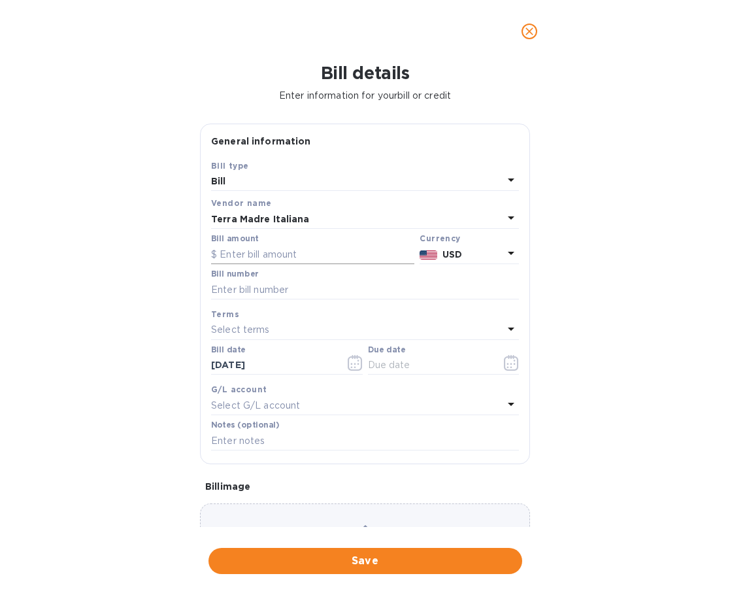
click at [309, 254] on input "text" at bounding box center [312, 254] width 203 height 20
type input "390"
click at [312, 288] on input "text" at bounding box center [365, 290] width 308 height 20
type input "4248"
click at [348, 365] on icon "button" at bounding box center [355, 363] width 15 height 16
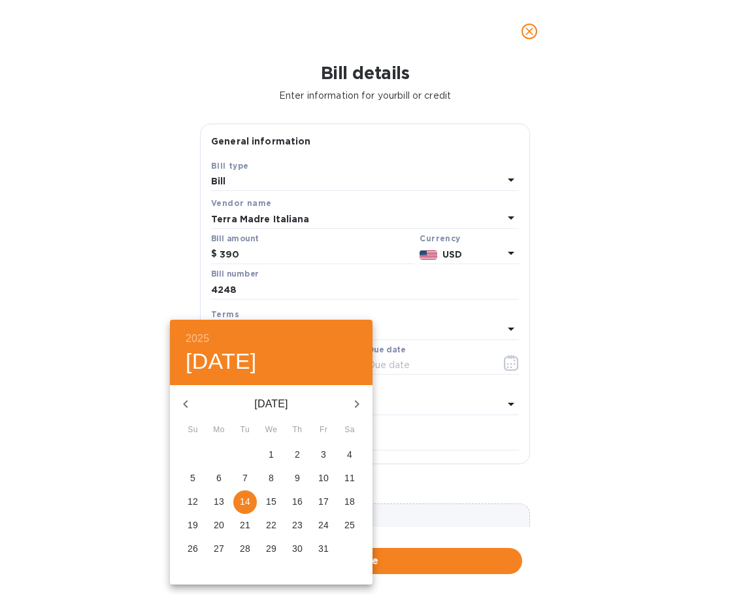
click at [187, 403] on icon "button" at bounding box center [186, 404] width 16 height 16
click at [229, 501] on span "15" at bounding box center [219, 501] width 24 height 13
type input "[DATE]"
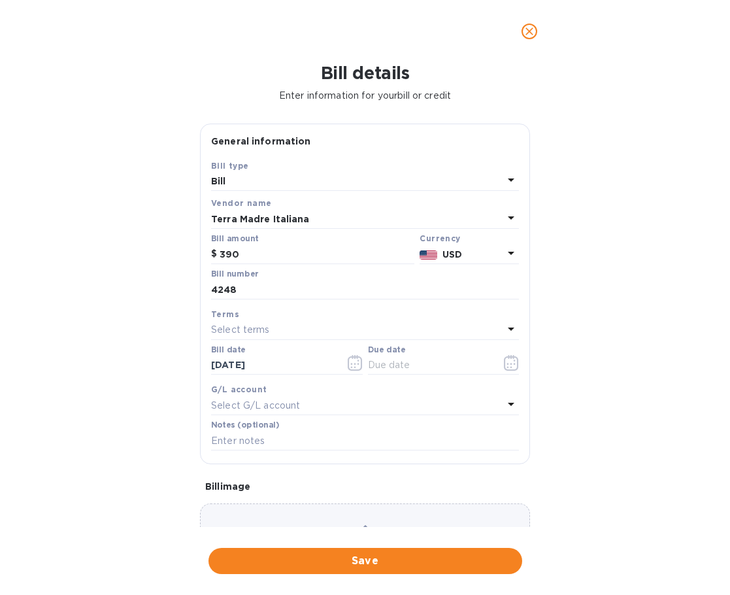
click at [313, 333] on div "Select terms" at bounding box center [357, 330] width 292 height 18
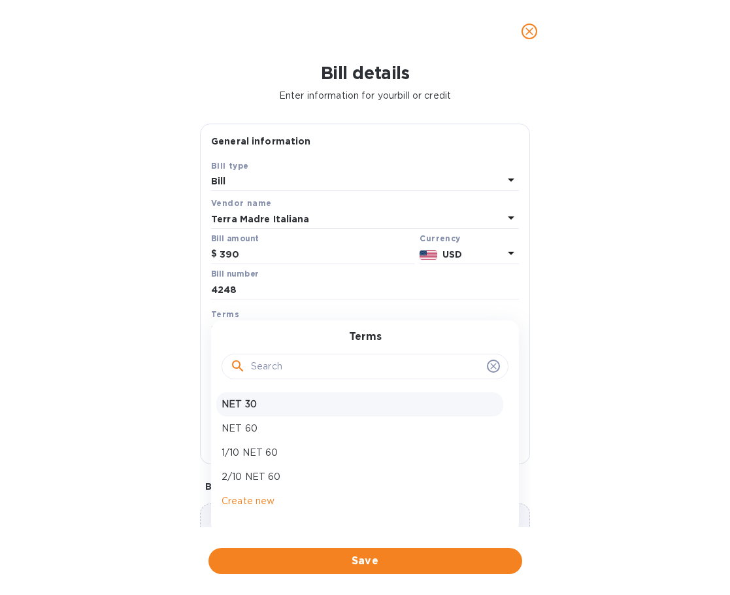
click at [315, 402] on p "NET 30" at bounding box center [360, 404] width 277 height 14
type input "[DATE]"
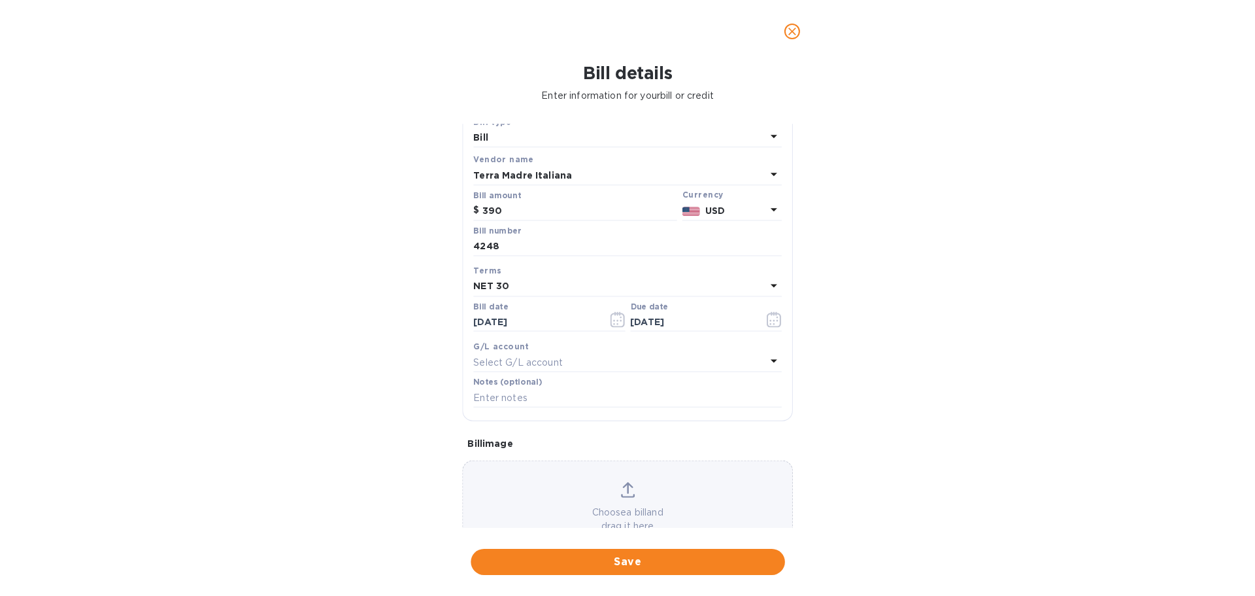
scroll to position [86, 0]
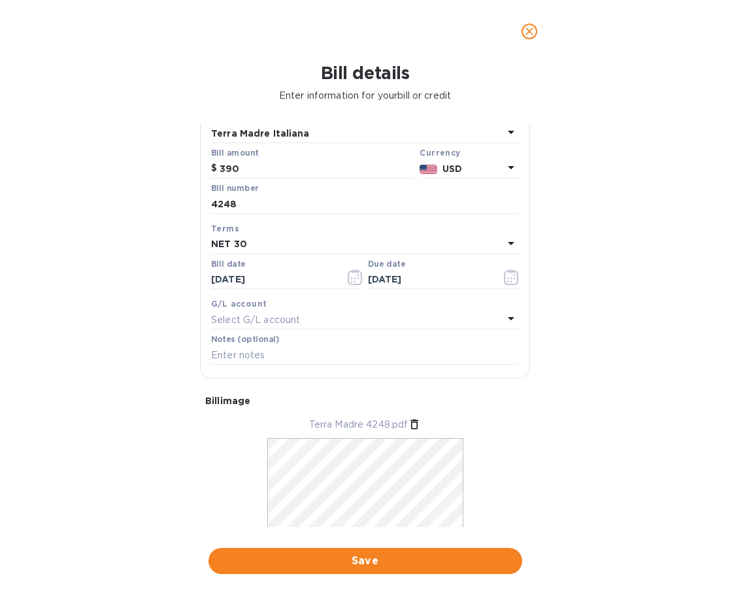
click at [412, 563] on span "Save" at bounding box center [365, 561] width 293 height 16
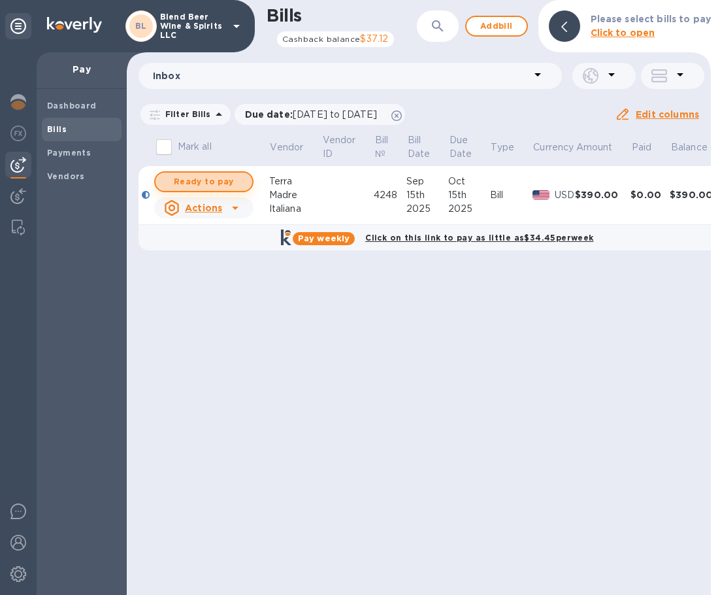
click at [214, 184] on span "Ready to pay" at bounding box center [204, 182] width 76 height 16
checkbox input "true"
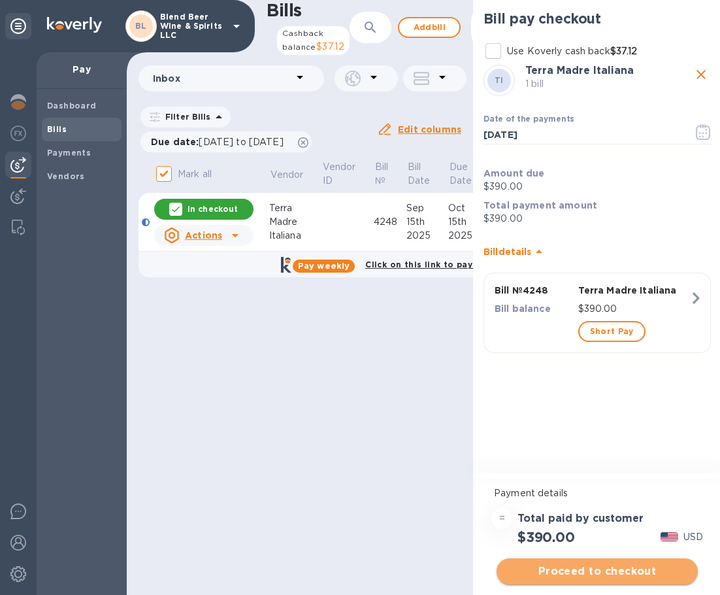
click at [588, 575] on span "Proceed to checkout" at bounding box center [597, 571] width 180 height 16
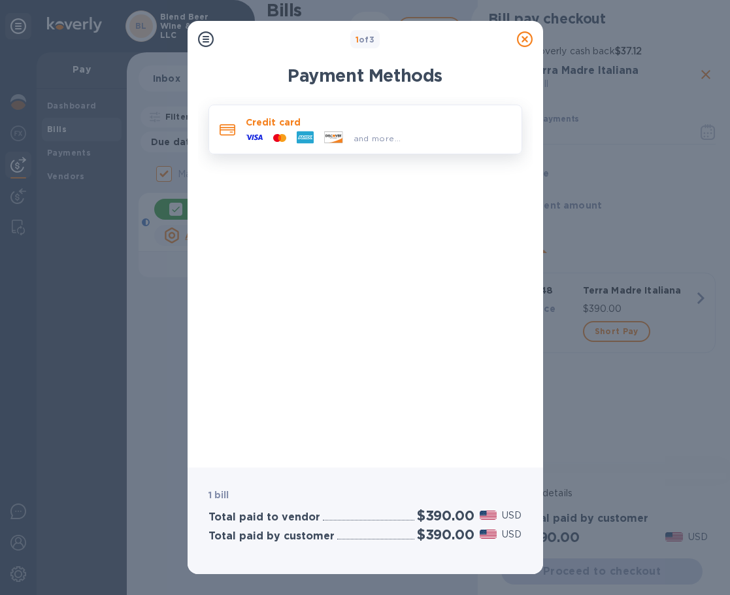
click at [349, 138] on div "and more..." at bounding box center [377, 138] width 58 height 14
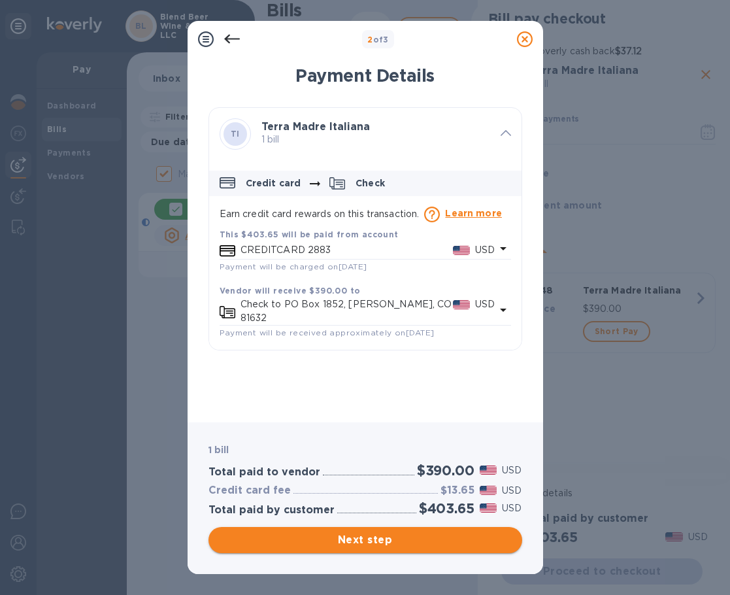
click at [398, 542] on span "Next step" at bounding box center [365, 540] width 293 height 16
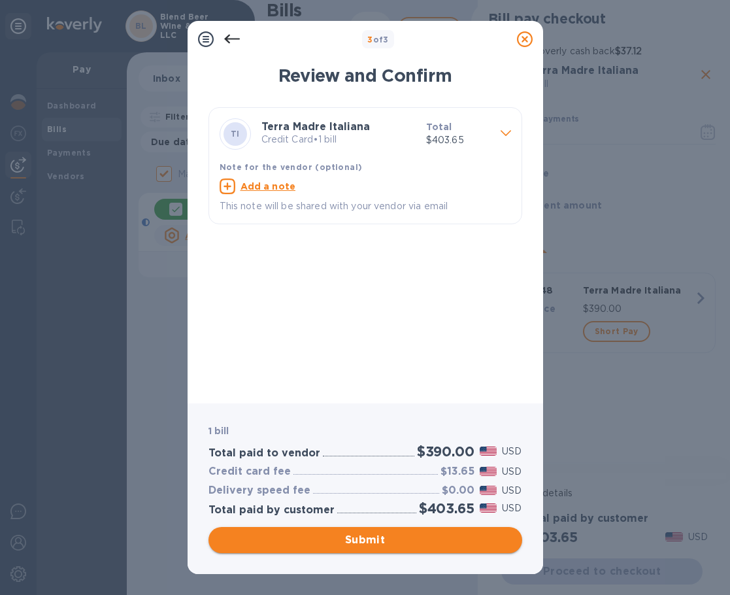
click at [378, 535] on span "Submit" at bounding box center [365, 540] width 293 height 16
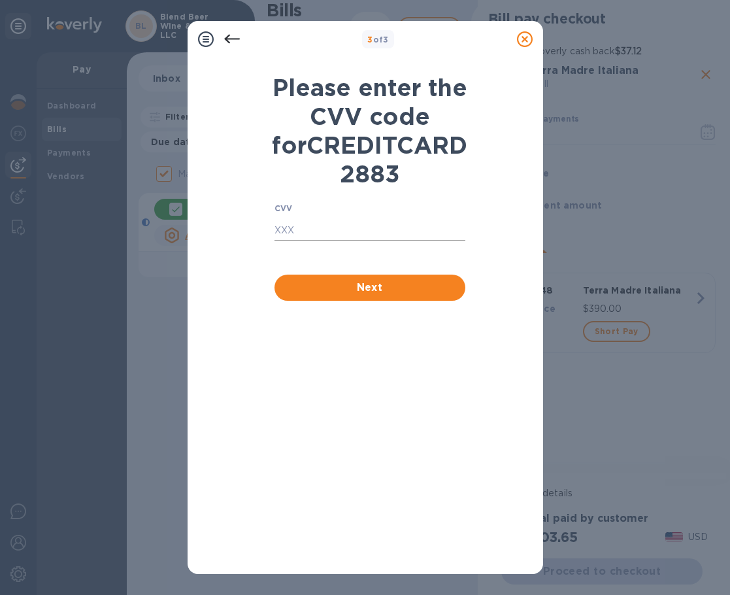
click at [365, 241] on input "text" at bounding box center [370, 231] width 191 height 20
type input "035"
click button "Next" at bounding box center [370, 288] width 191 height 26
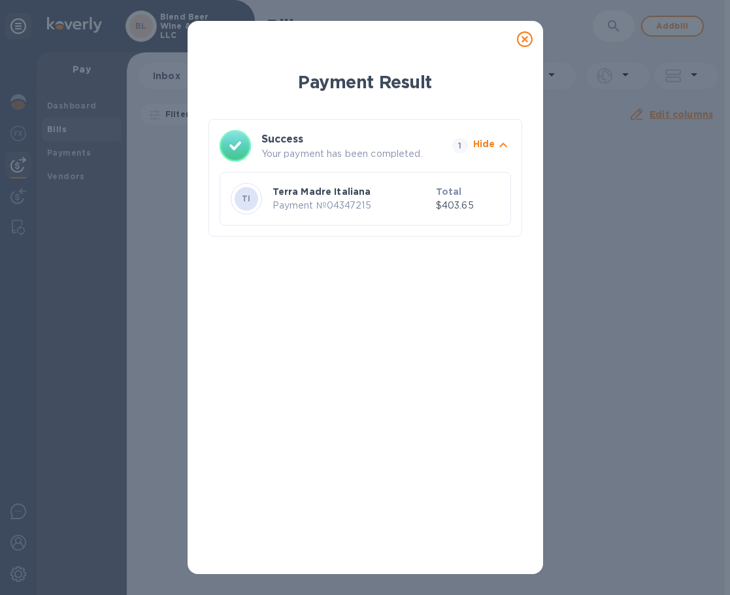
click at [528, 41] on icon at bounding box center [525, 39] width 16 height 16
